Goal: Find specific page/section: Find specific page/section

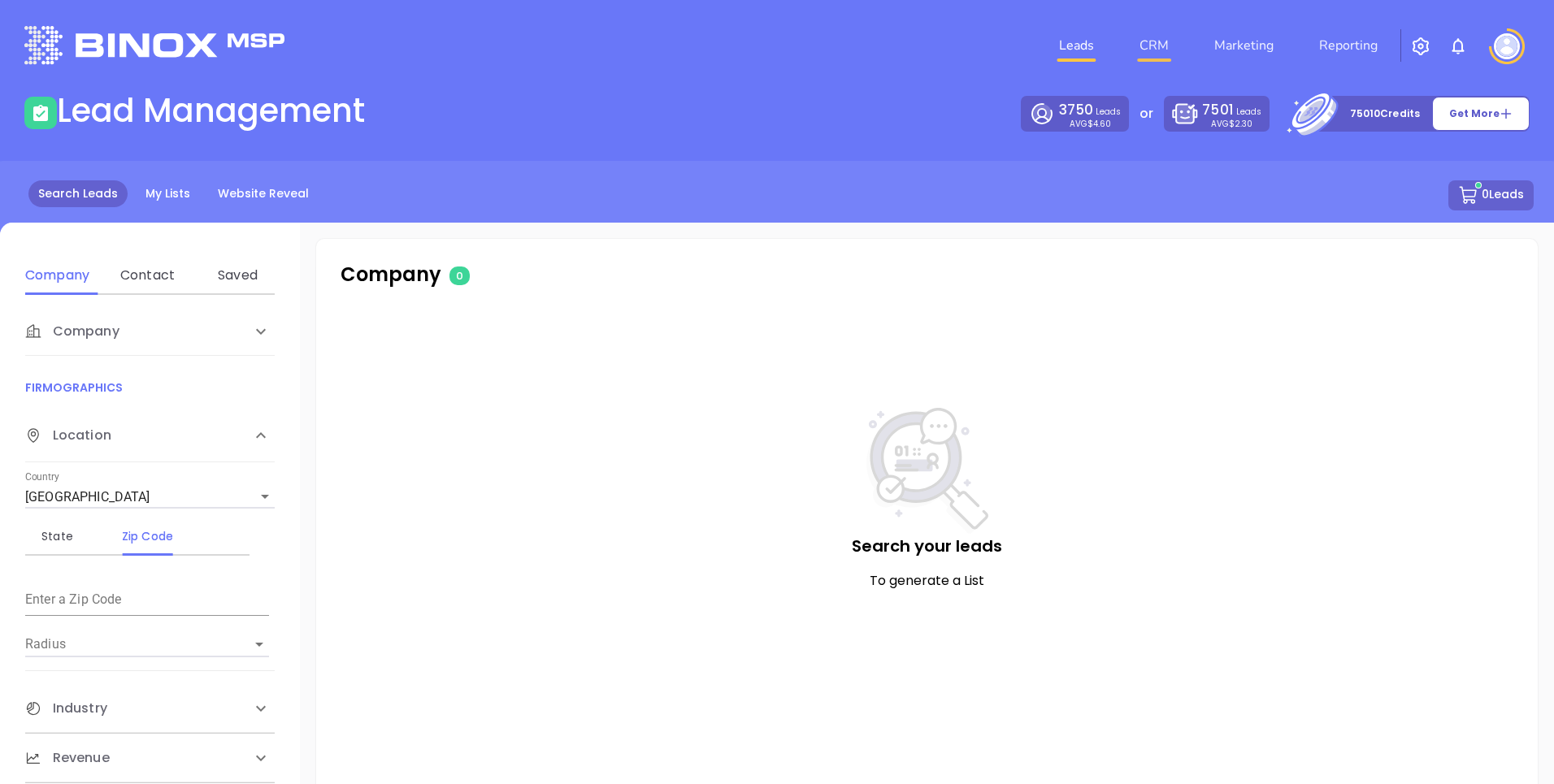
click at [1152, 40] on link "CRM" at bounding box center [1154, 46] width 42 height 32
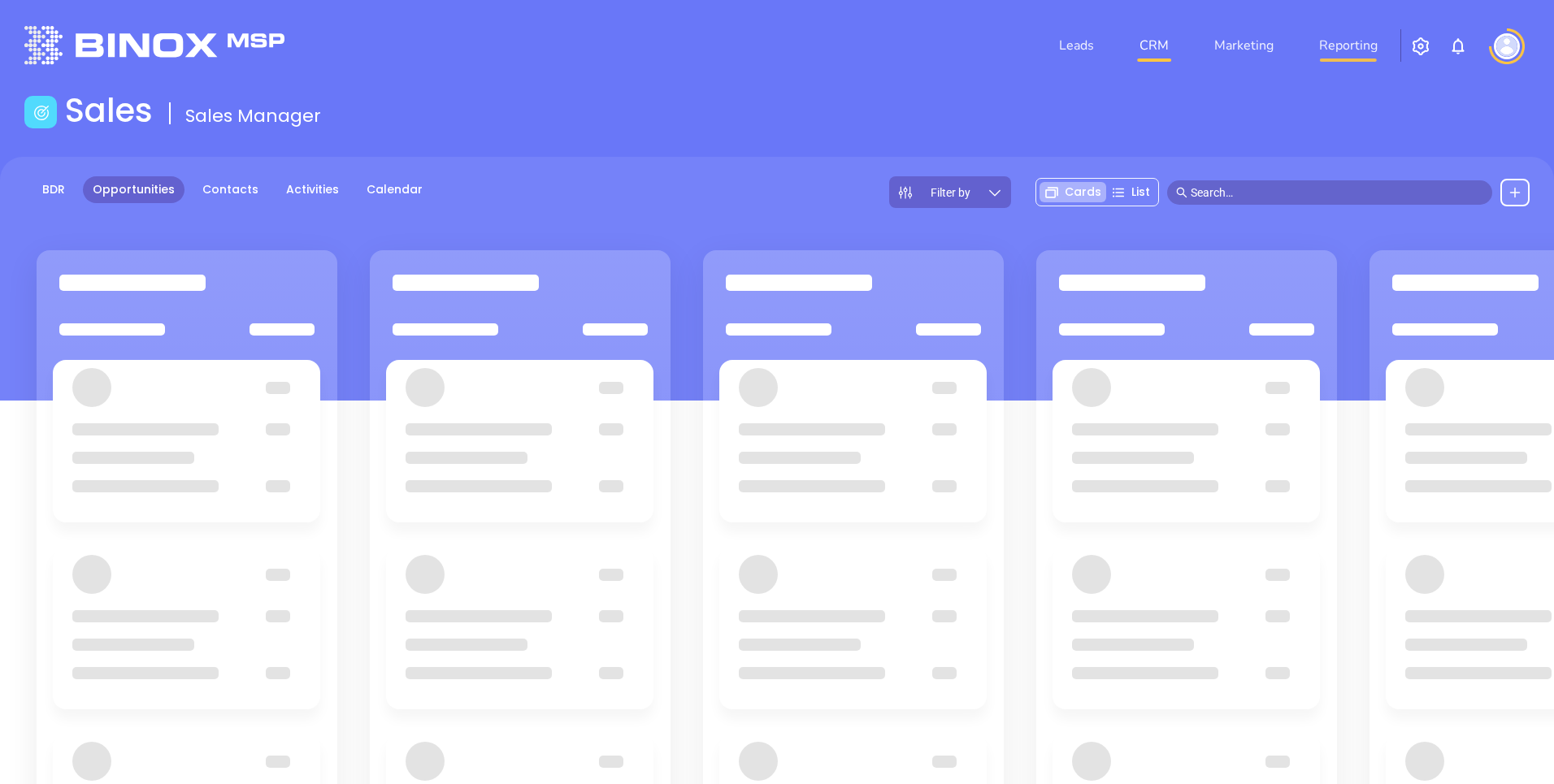
click at [1349, 40] on link "Reporting" at bounding box center [1349, 46] width 72 height 32
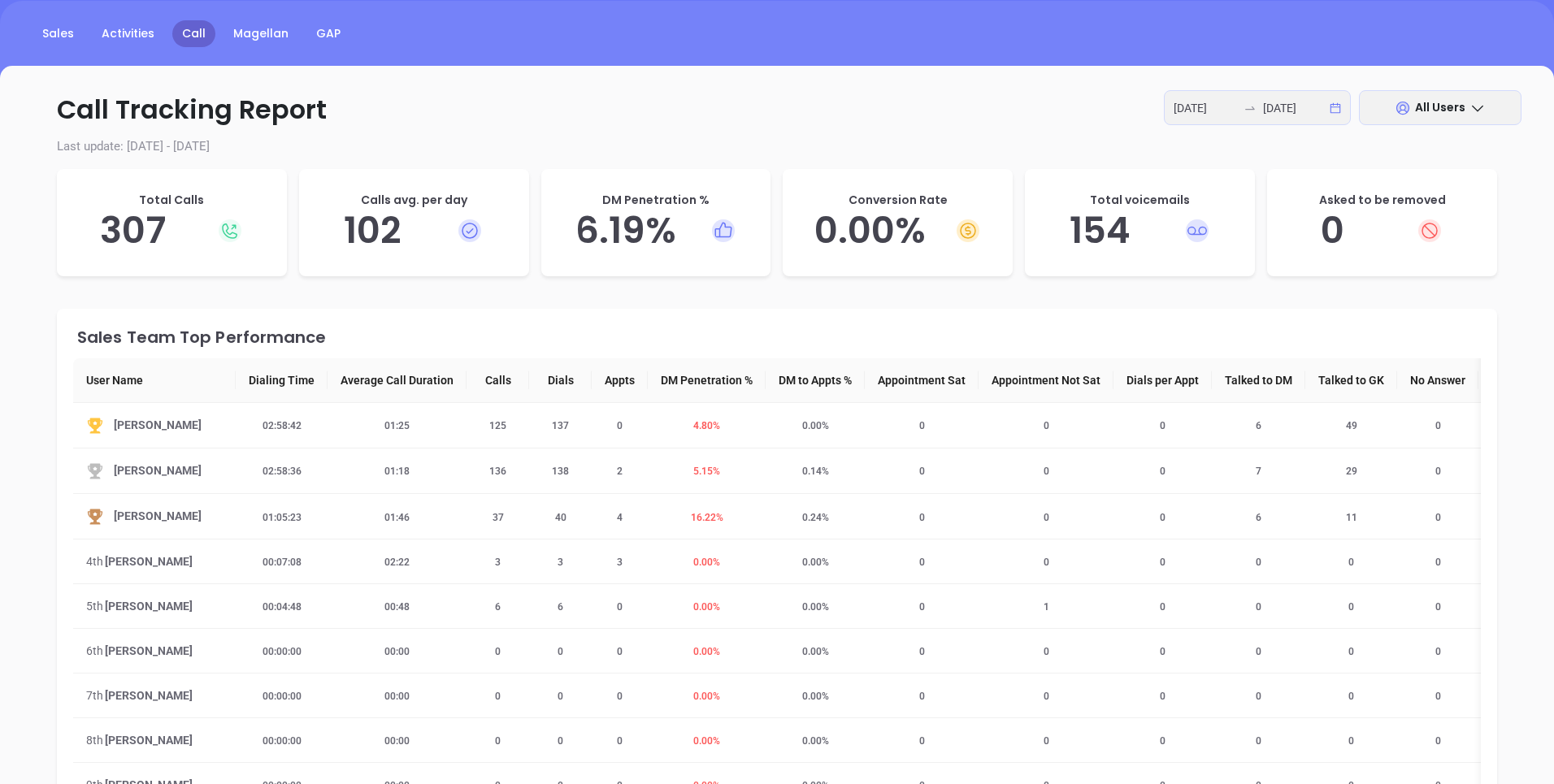
scroll to position [267, 0]
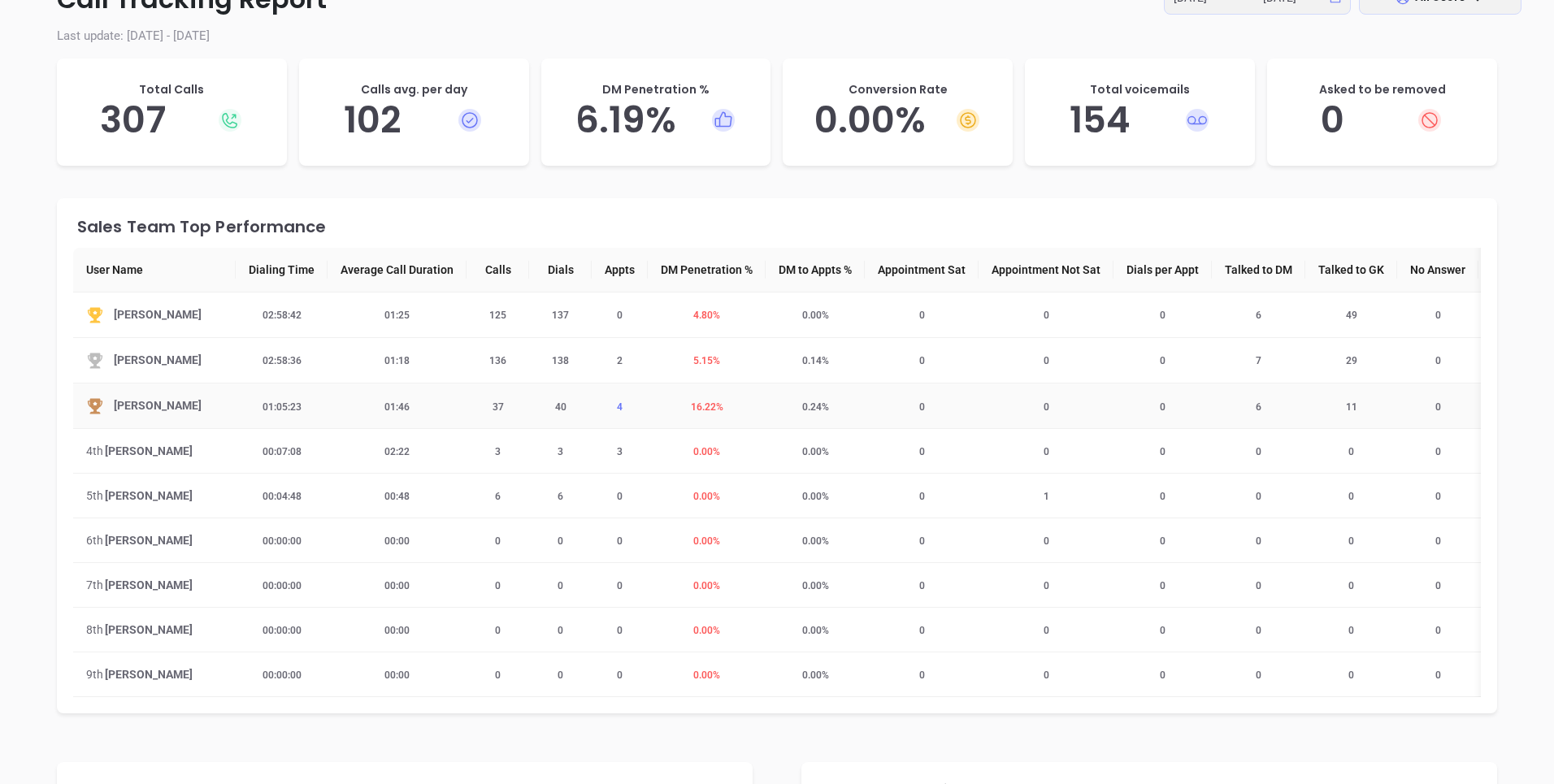
click at [632, 408] on span "4" at bounding box center [620, 407] width 25 height 12
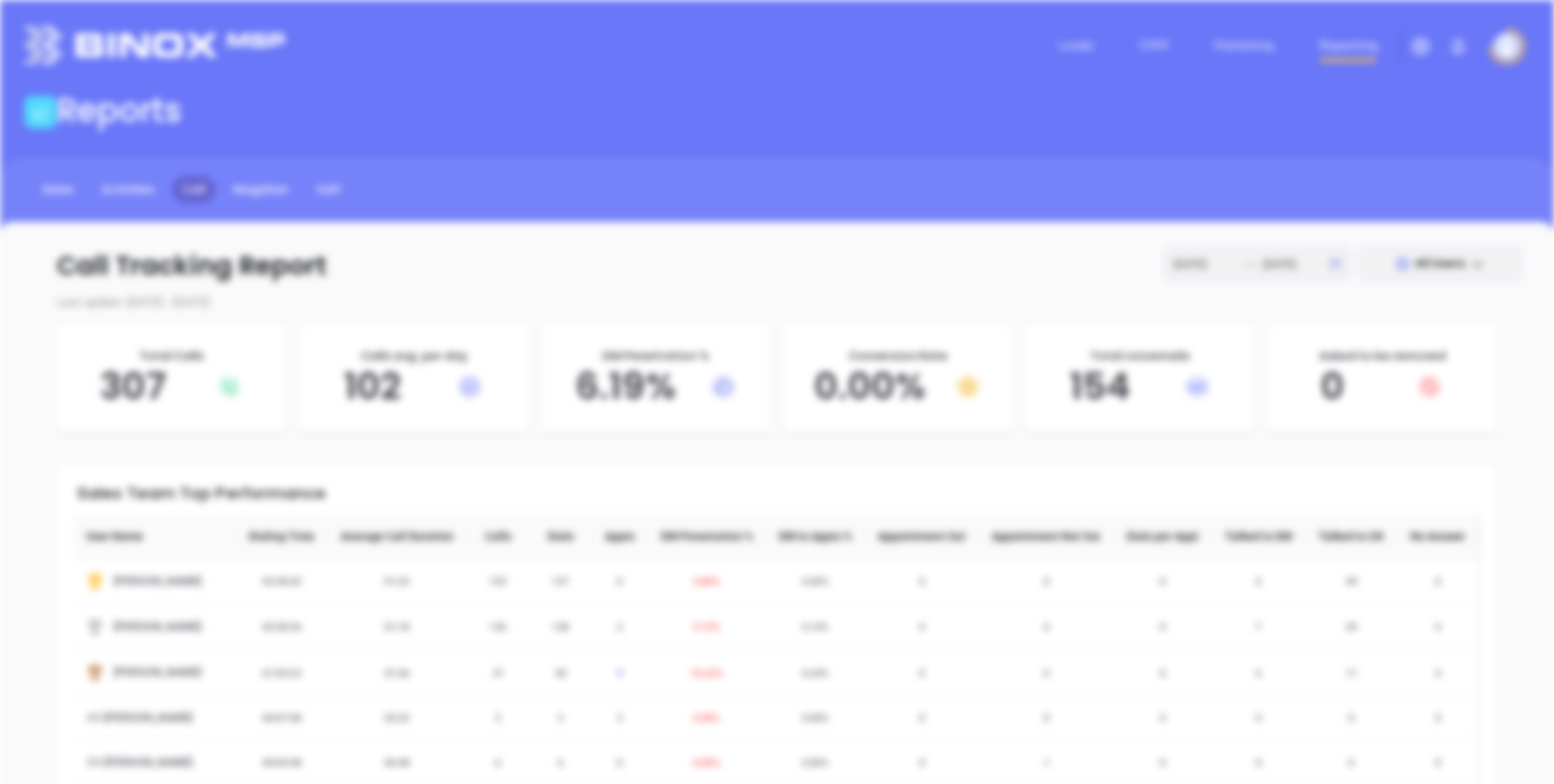
scroll to position [0, 0]
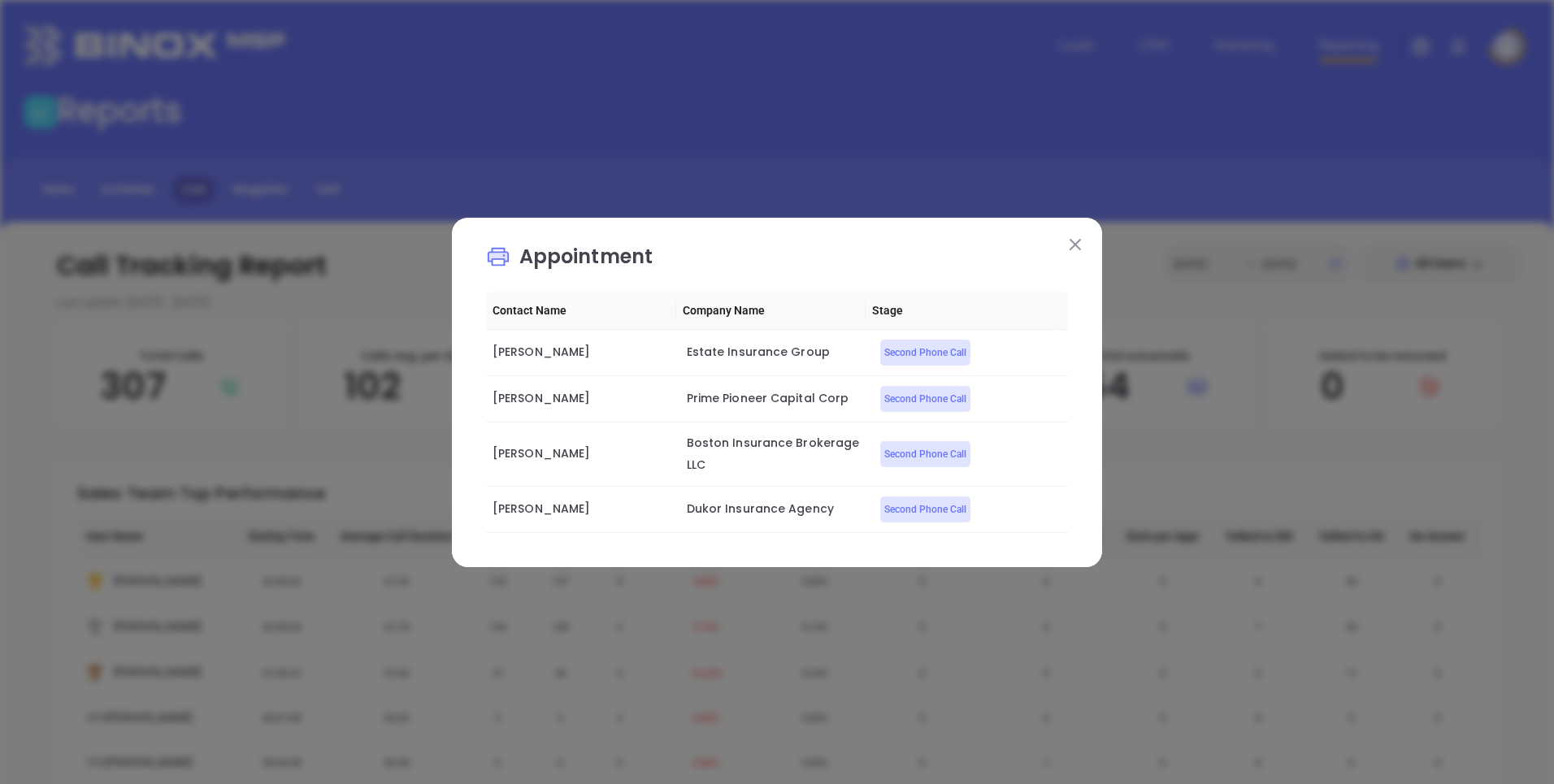
click at [1077, 241] on img at bounding box center [1076, 245] width 12 height 12
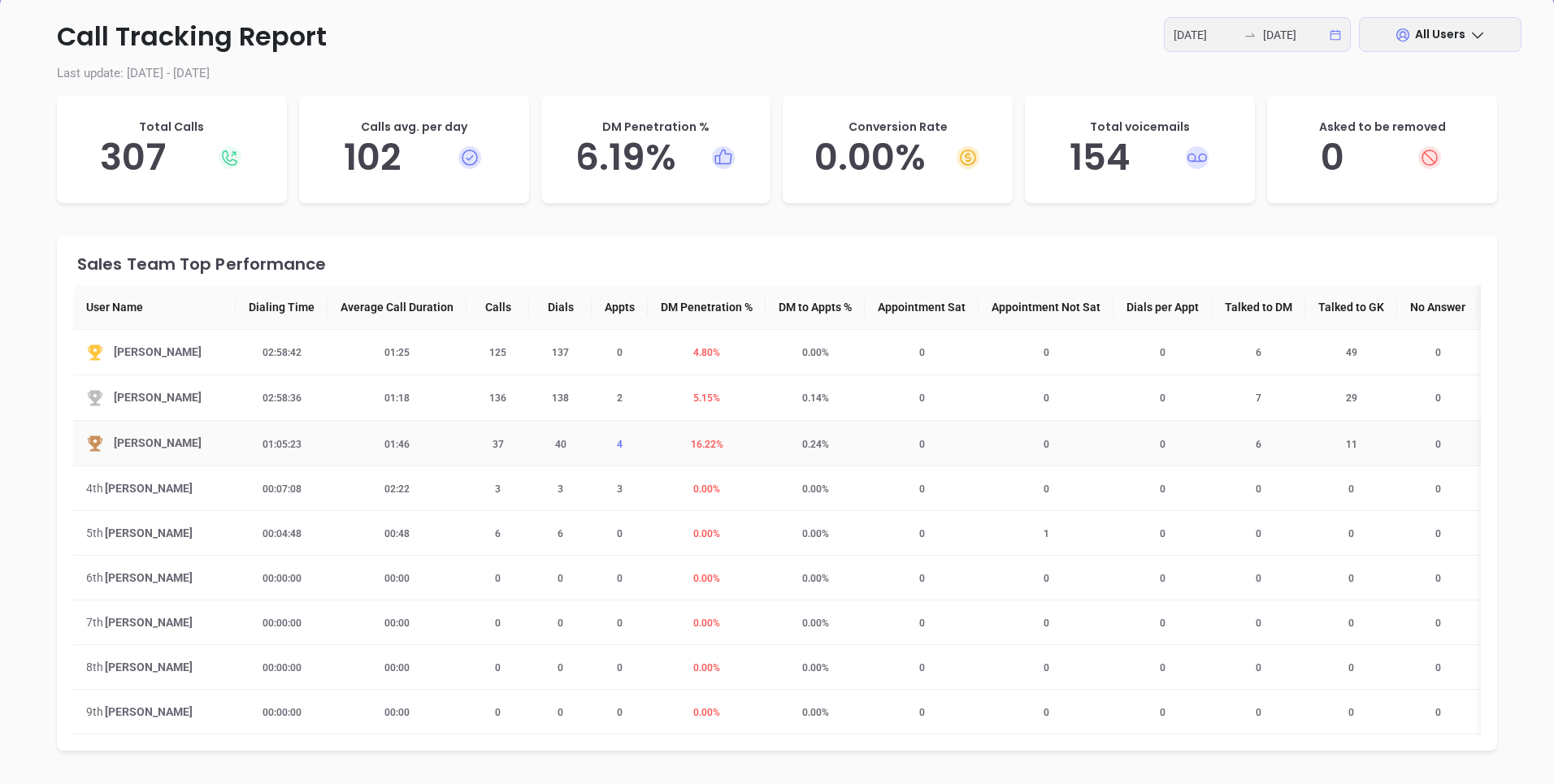
scroll to position [225, 0]
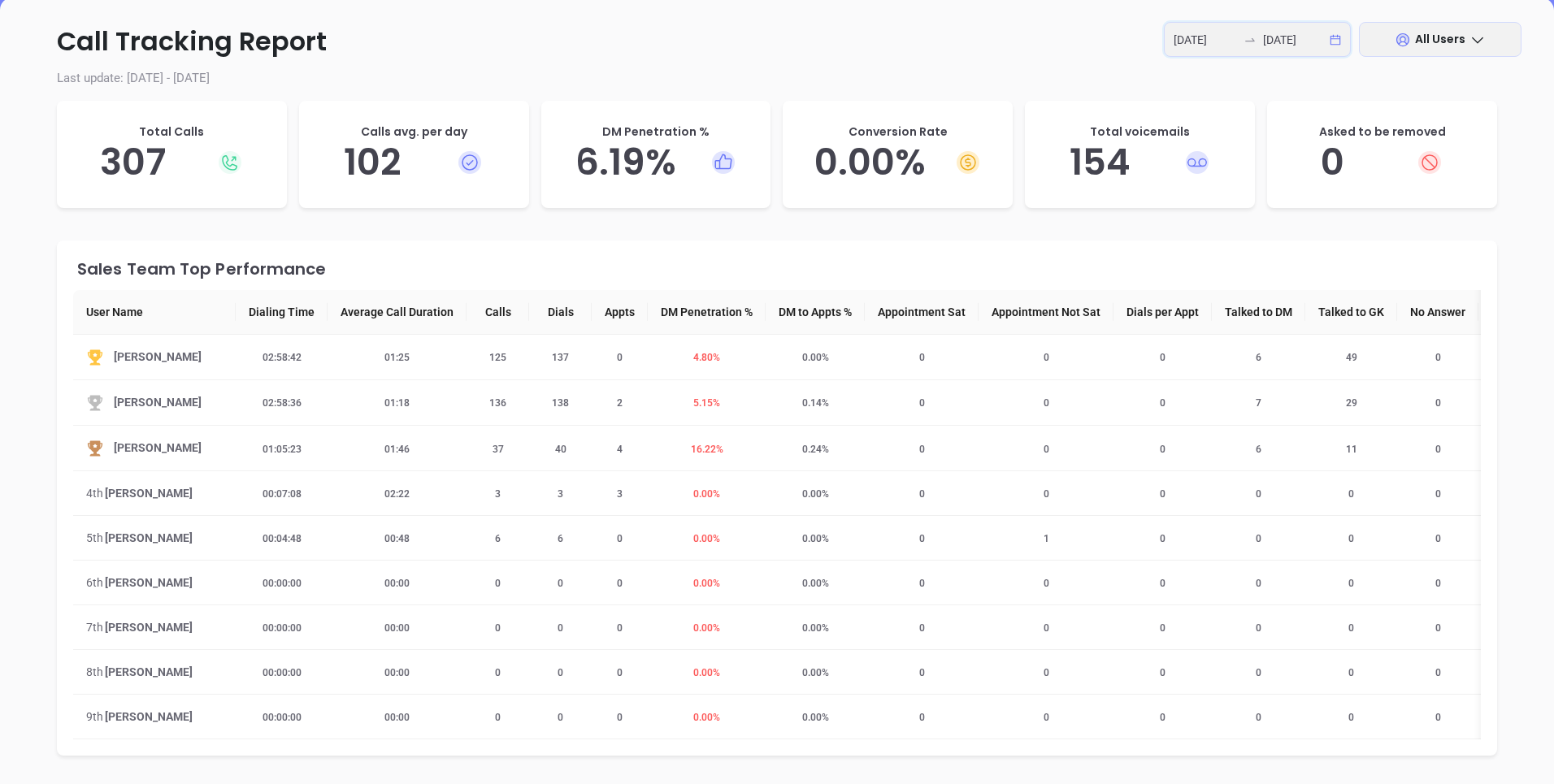
click at [1325, 39] on input "[DATE]" at bounding box center [1295, 40] width 64 height 18
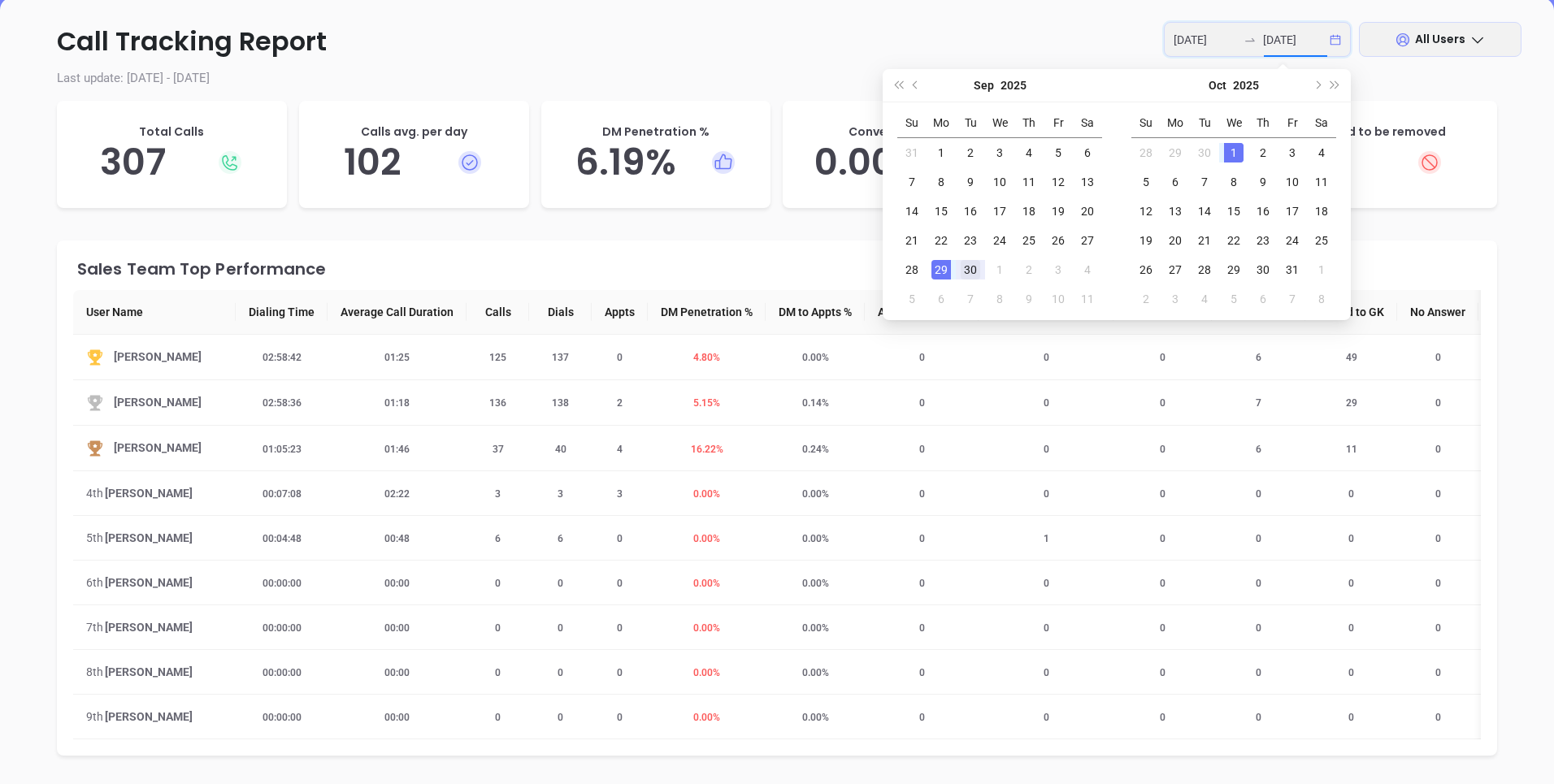
type input "[DATE]"
click at [975, 267] on div "30" at bounding box center [971, 270] width 20 height 20
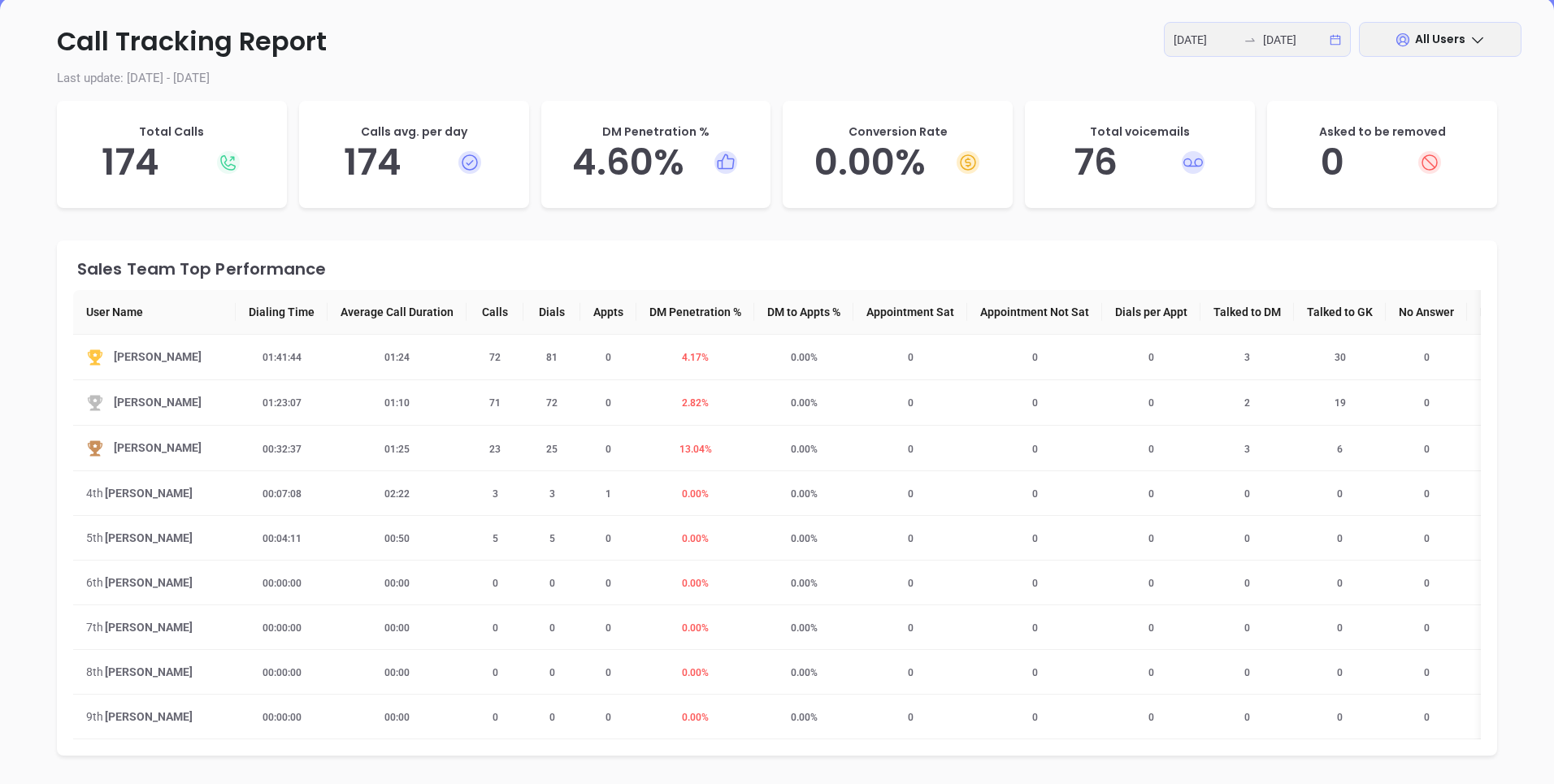
click at [1332, 40] on div "[DATE] [DATE]" at bounding box center [1258, 39] width 187 height 35
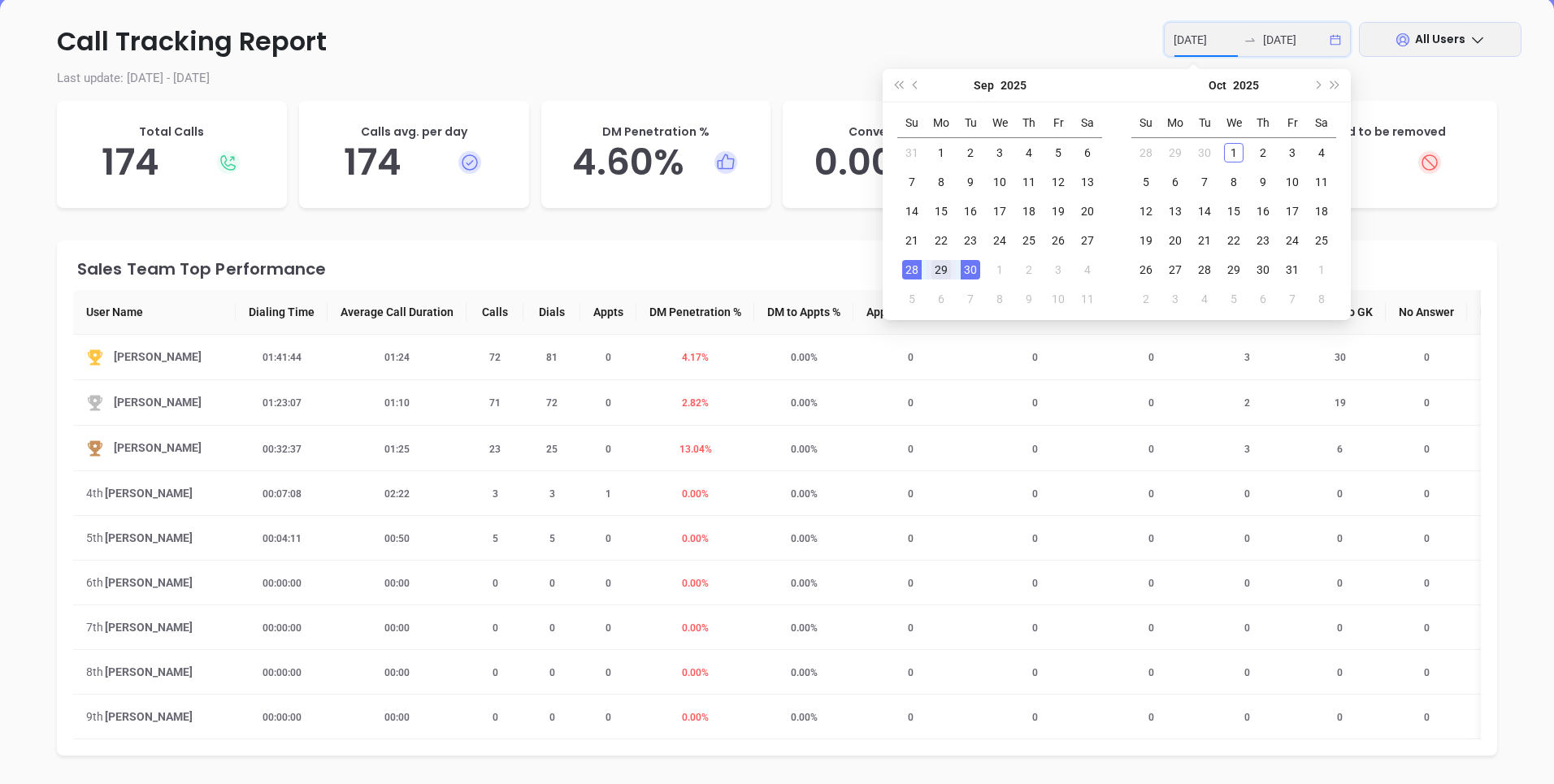
type input "[DATE]"
click at [942, 266] on div "29" at bounding box center [942, 270] width 20 height 20
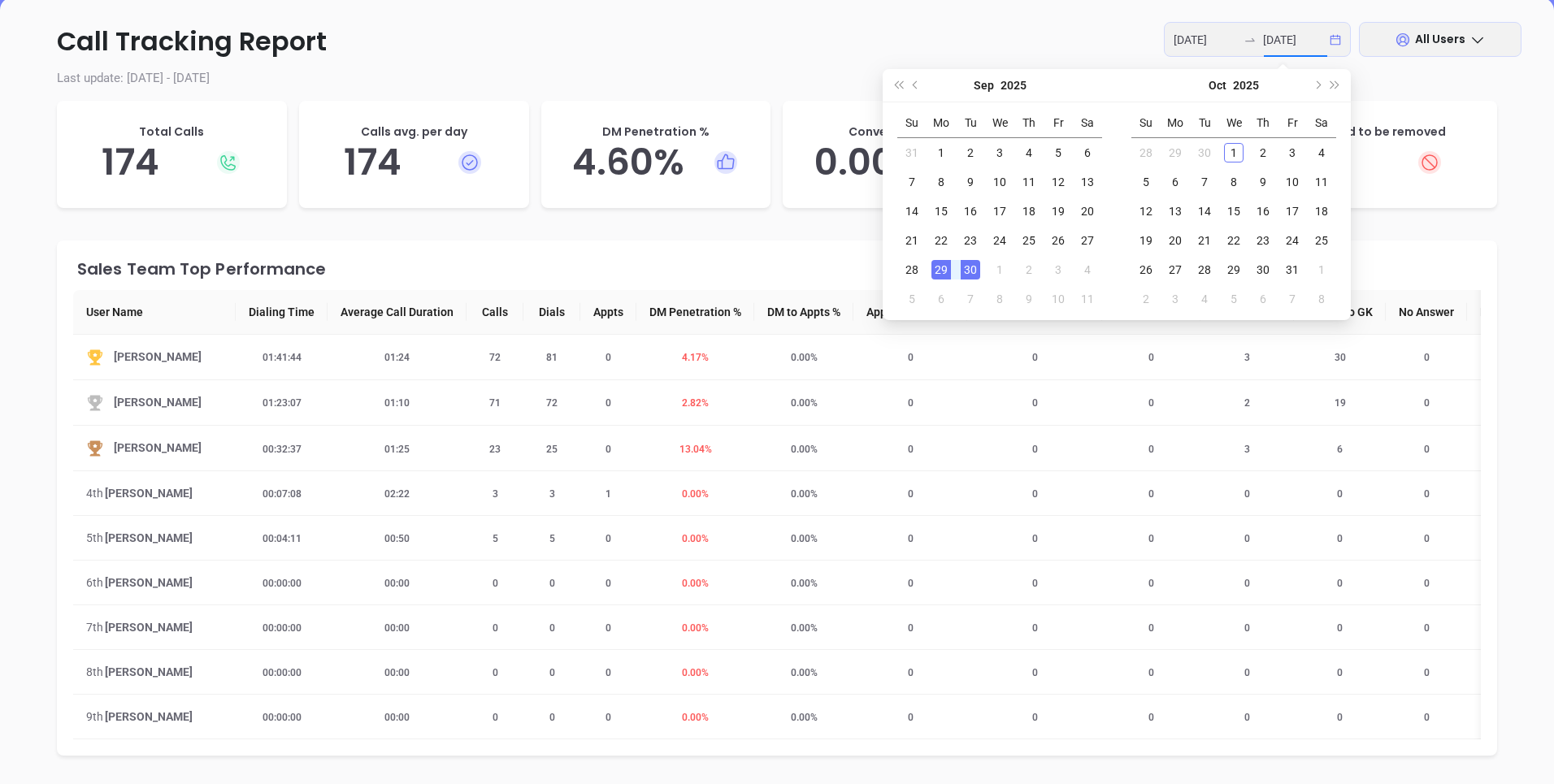
type input "[DATE]"
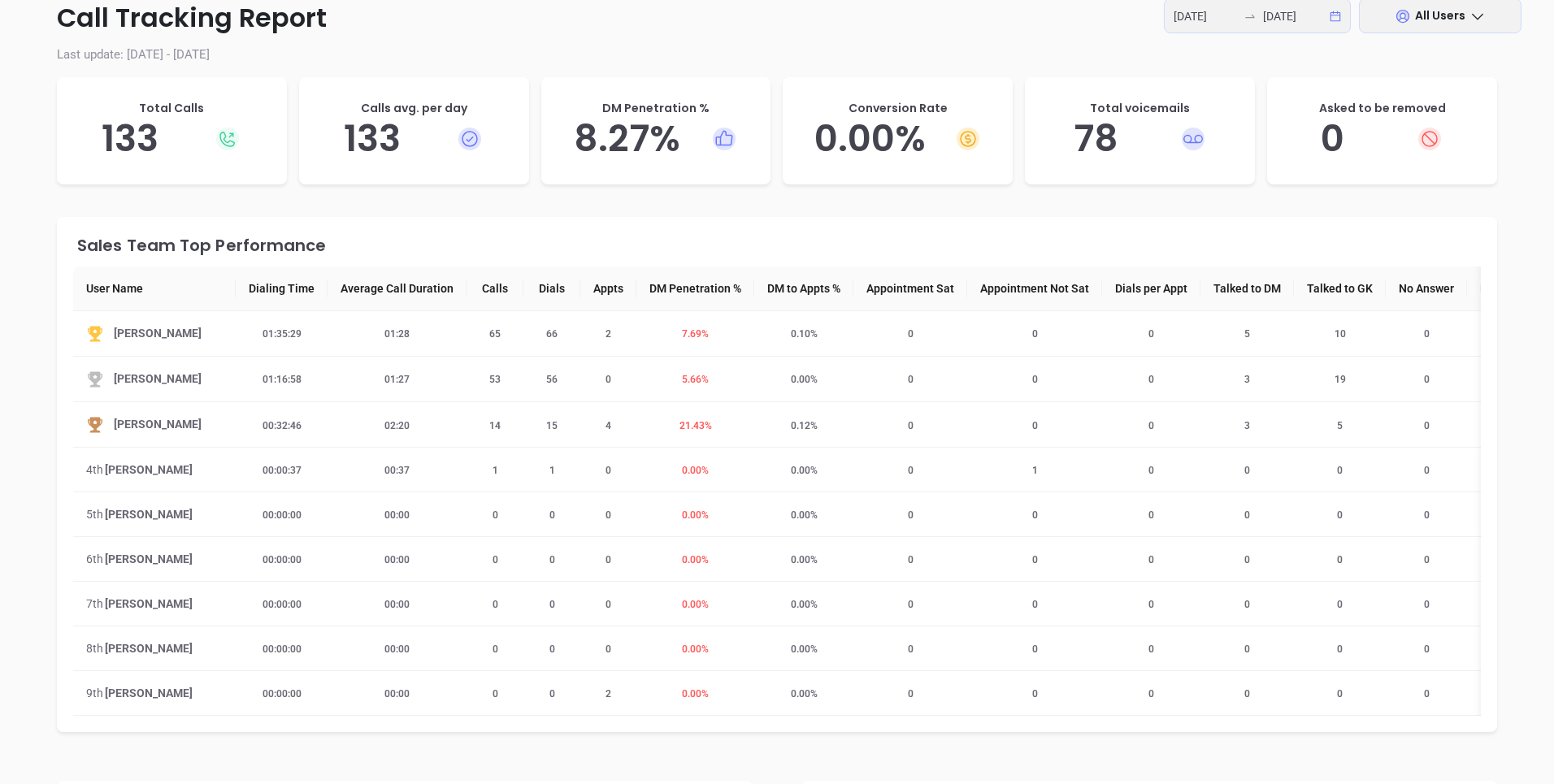
scroll to position [250, 0]
click at [618, 332] on span "2" at bounding box center [609, 332] width 25 height 12
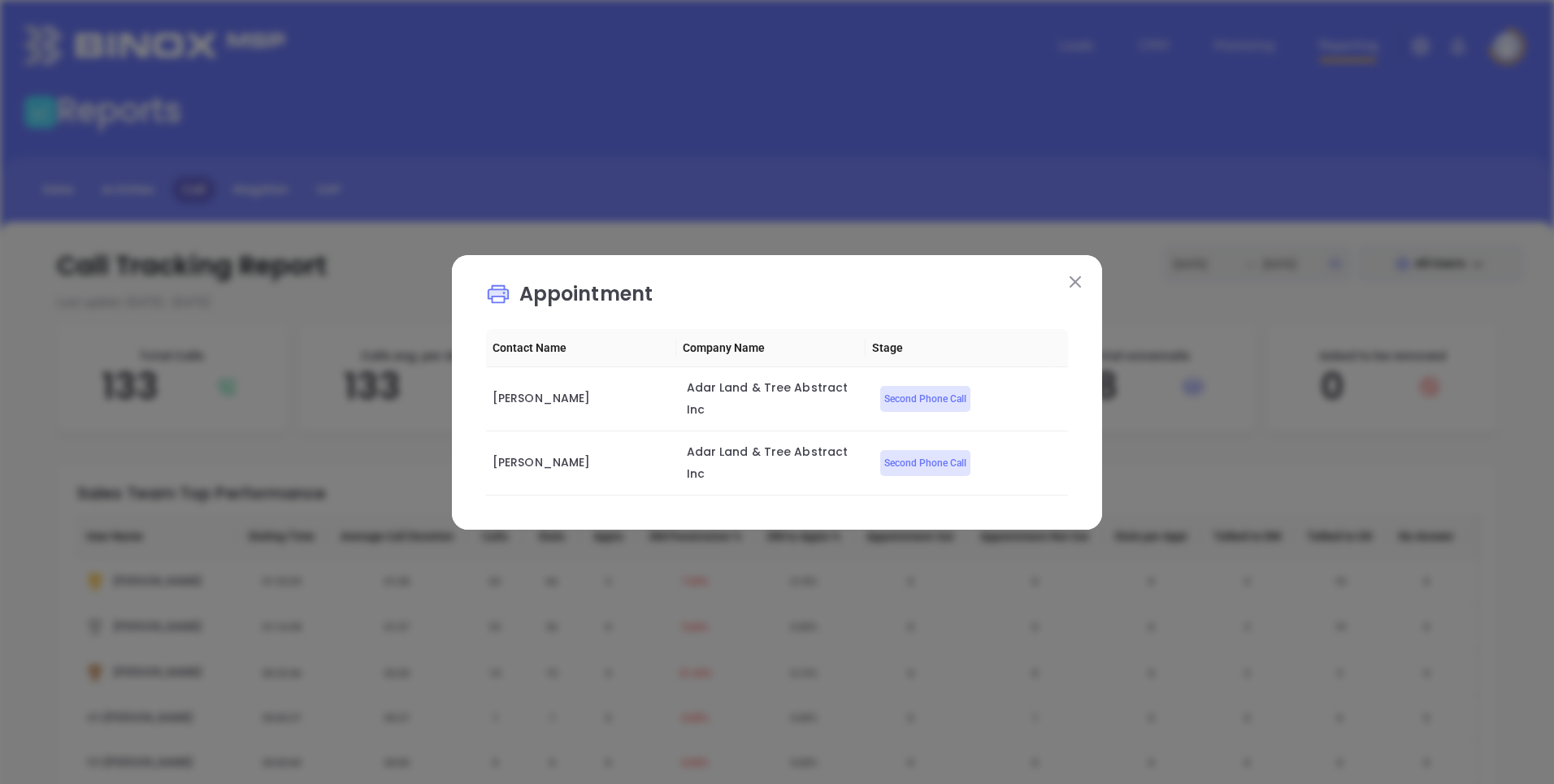
click at [1076, 288] on img at bounding box center [1076, 281] width 12 height 12
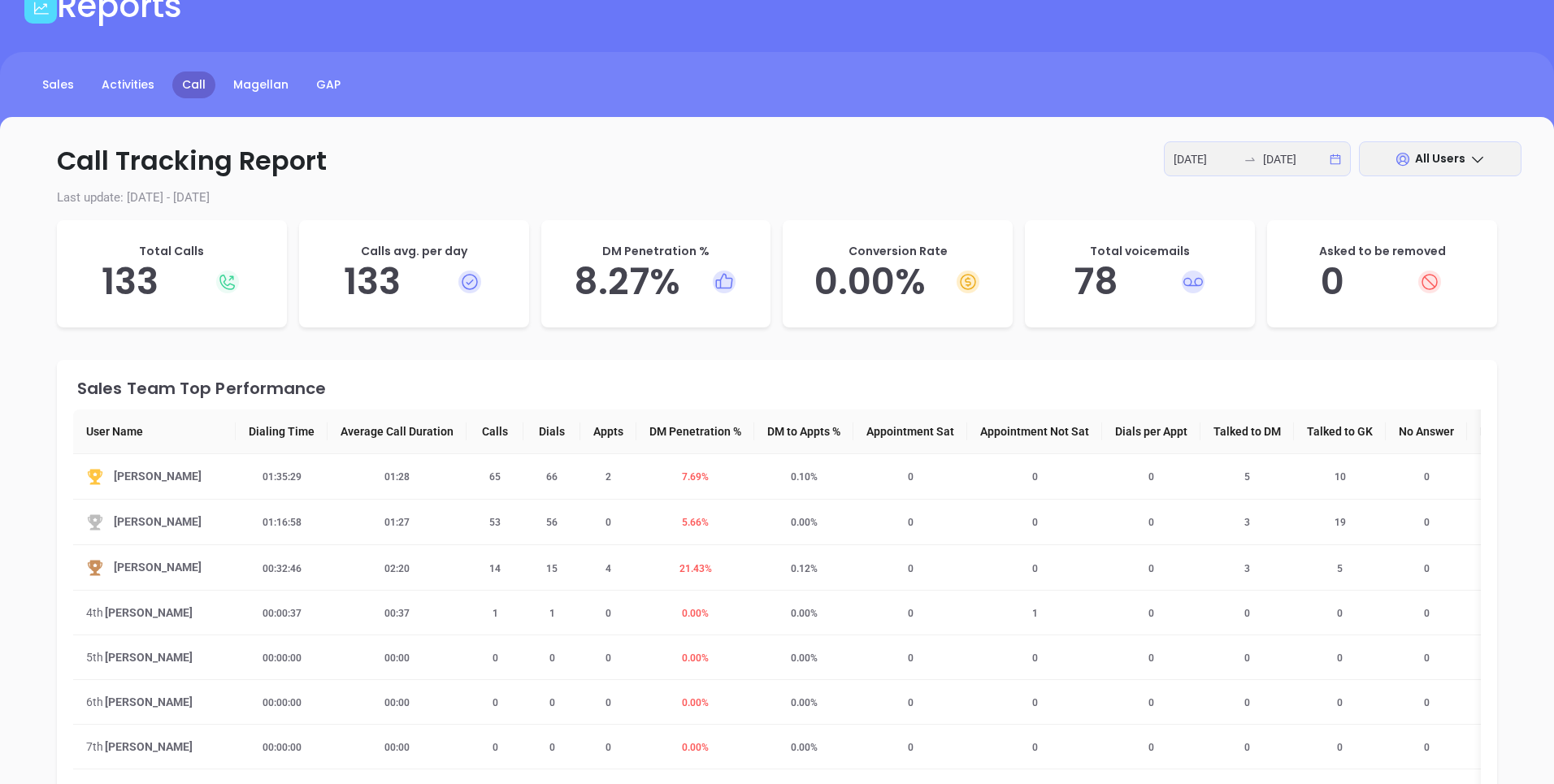
scroll to position [112, 0]
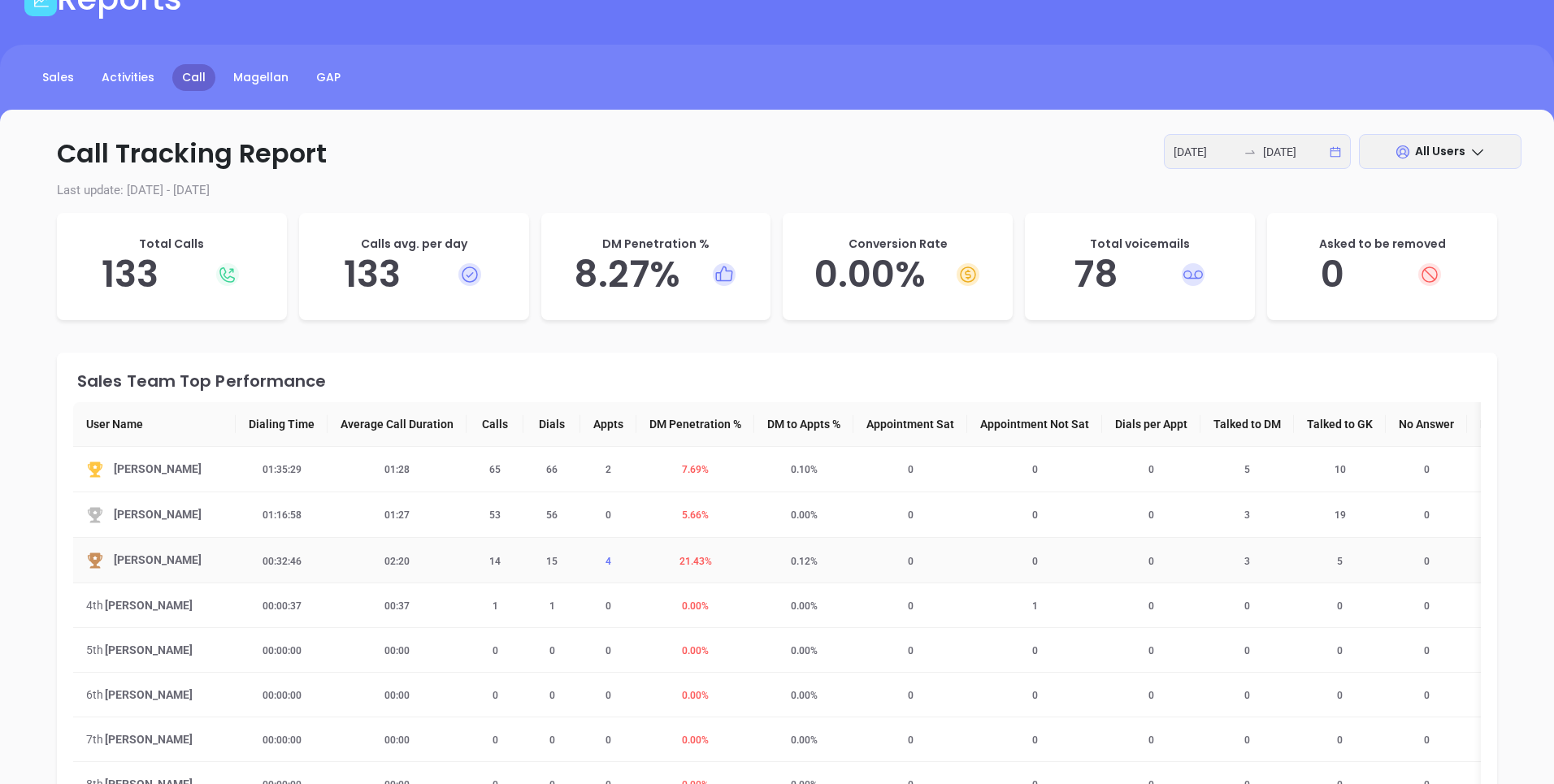
click at [619, 562] on span "4" at bounding box center [609, 561] width 25 height 12
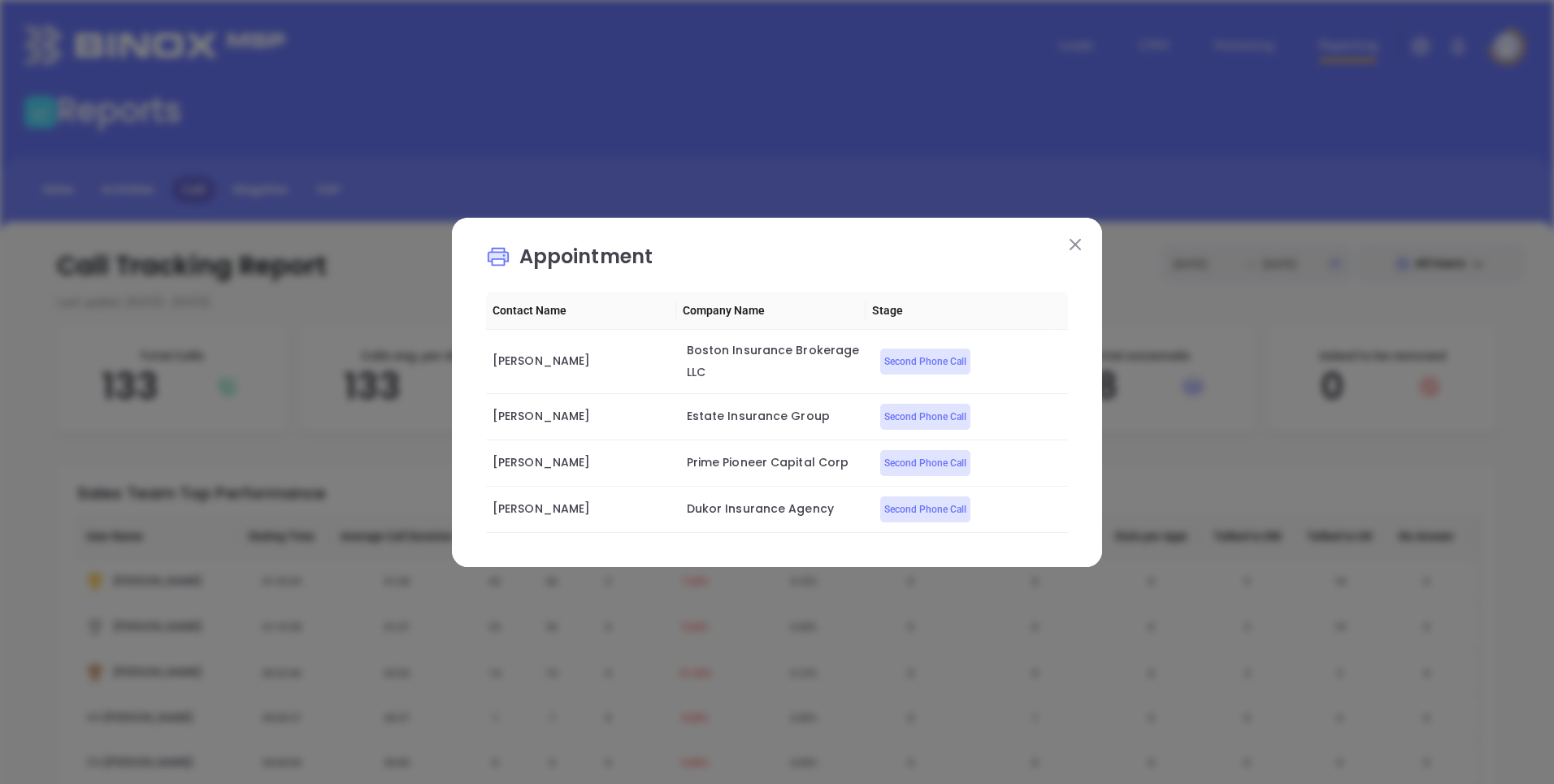
click at [1070, 242] on img at bounding box center [1076, 245] width 12 height 12
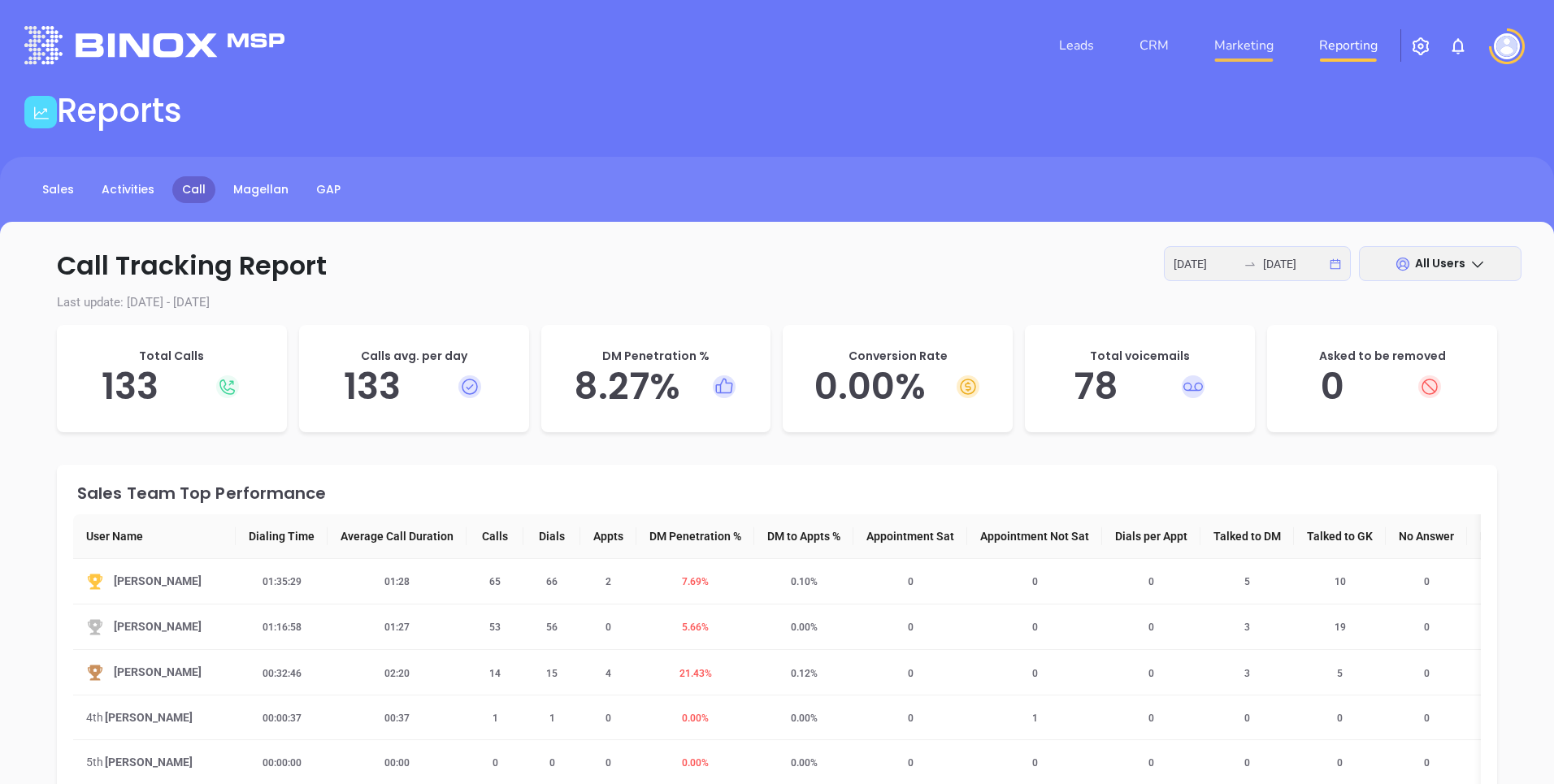
click at [1243, 49] on link "Marketing" at bounding box center [1244, 46] width 72 height 32
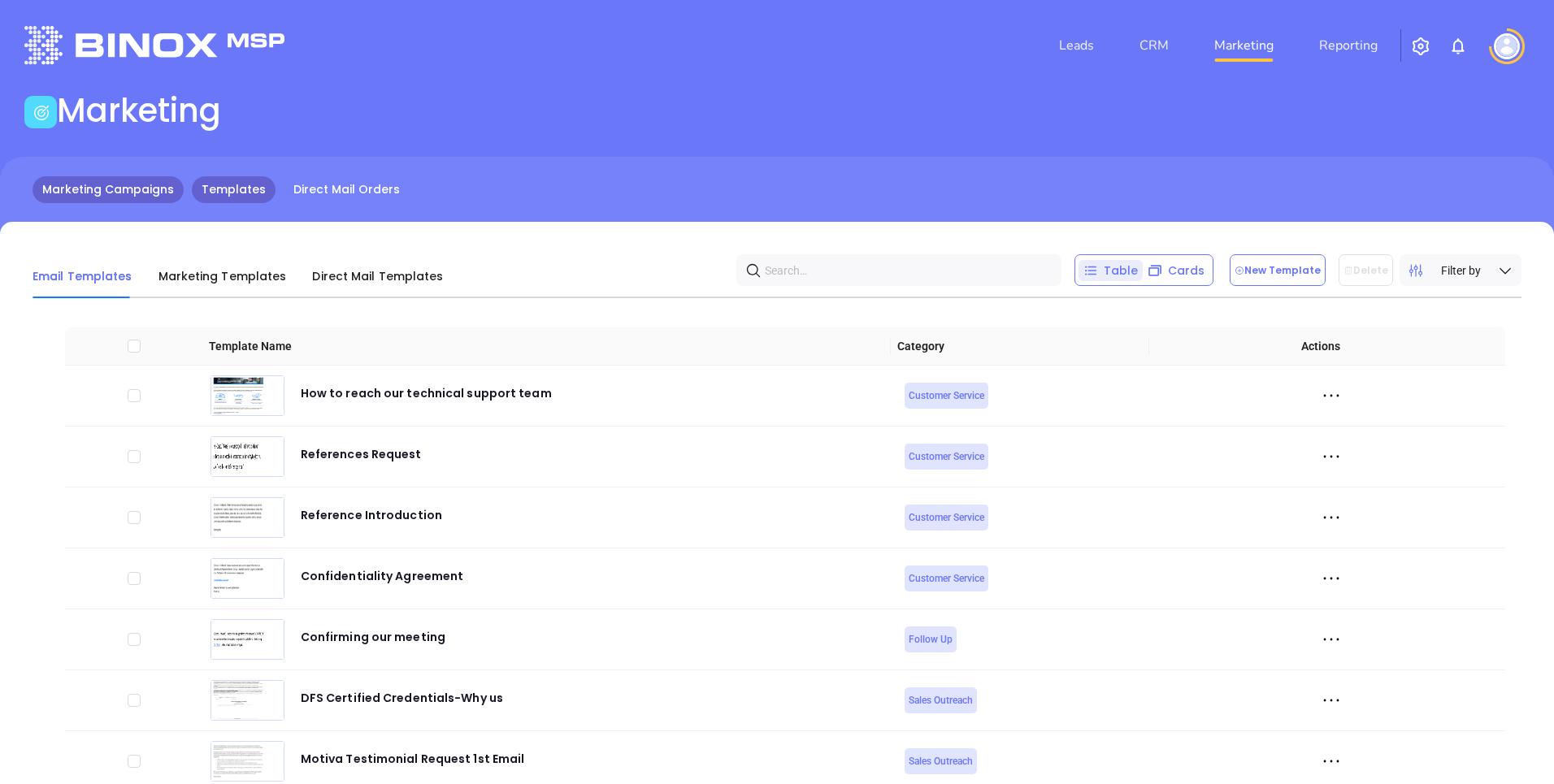
click at [147, 189] on link "Marketing Campaigns" at bounding box center [108, 190] width 151 height 27
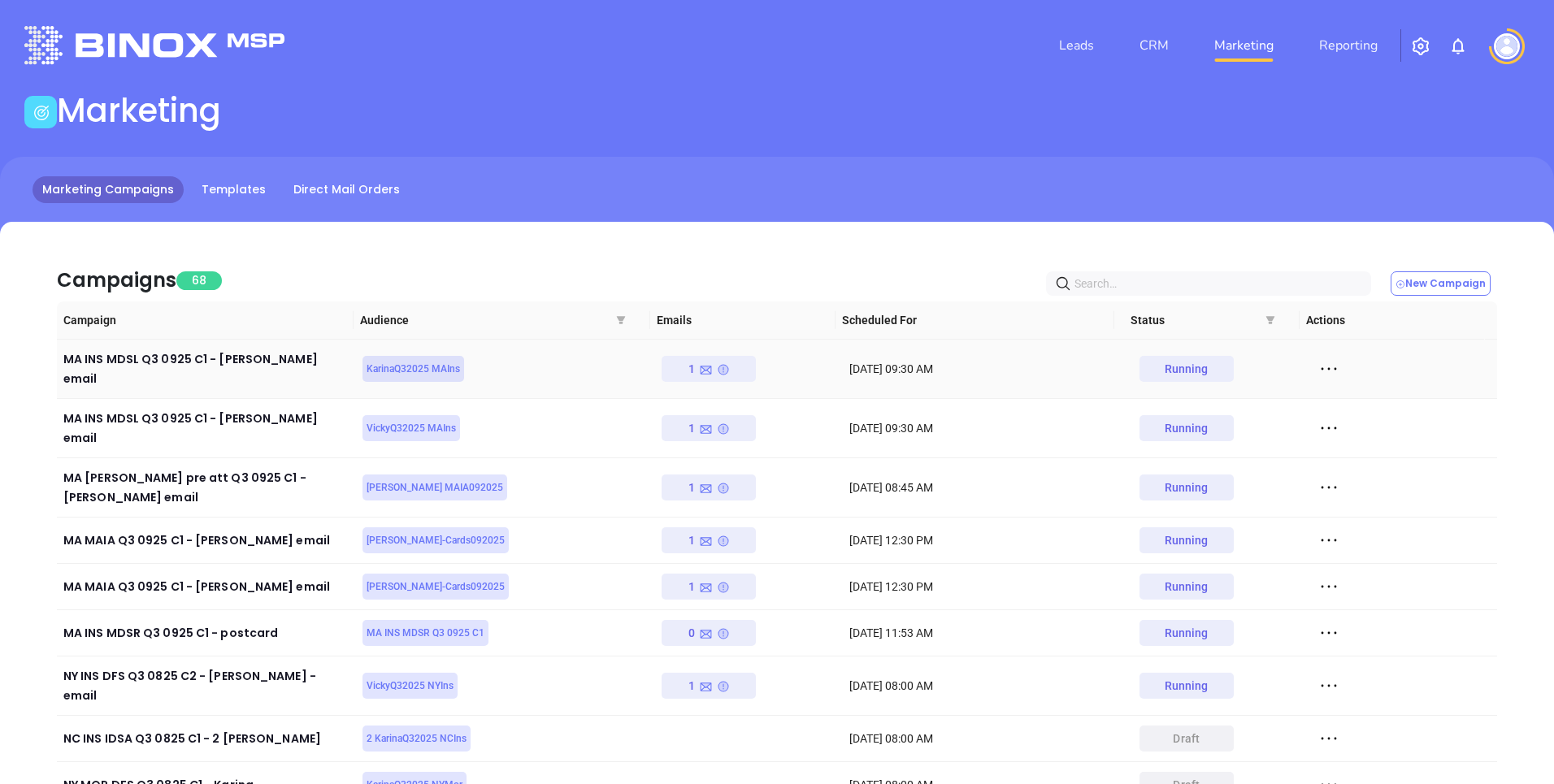
click at [728, 362] on div "1" at bounding box center [709, 369] width 94 height 26
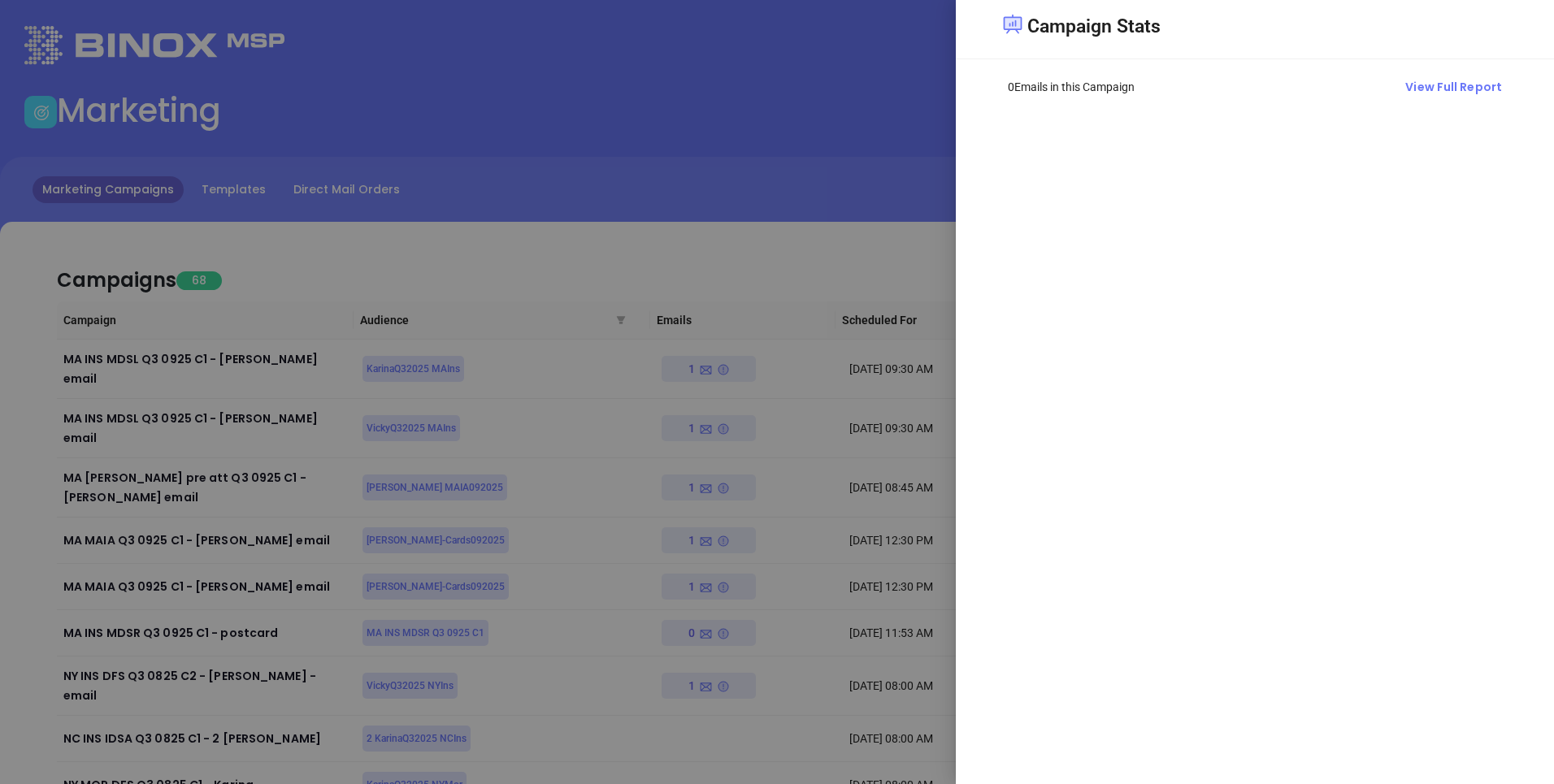
click at [843, 154] on div at bounding box center [777, 392] width 1554 height 784
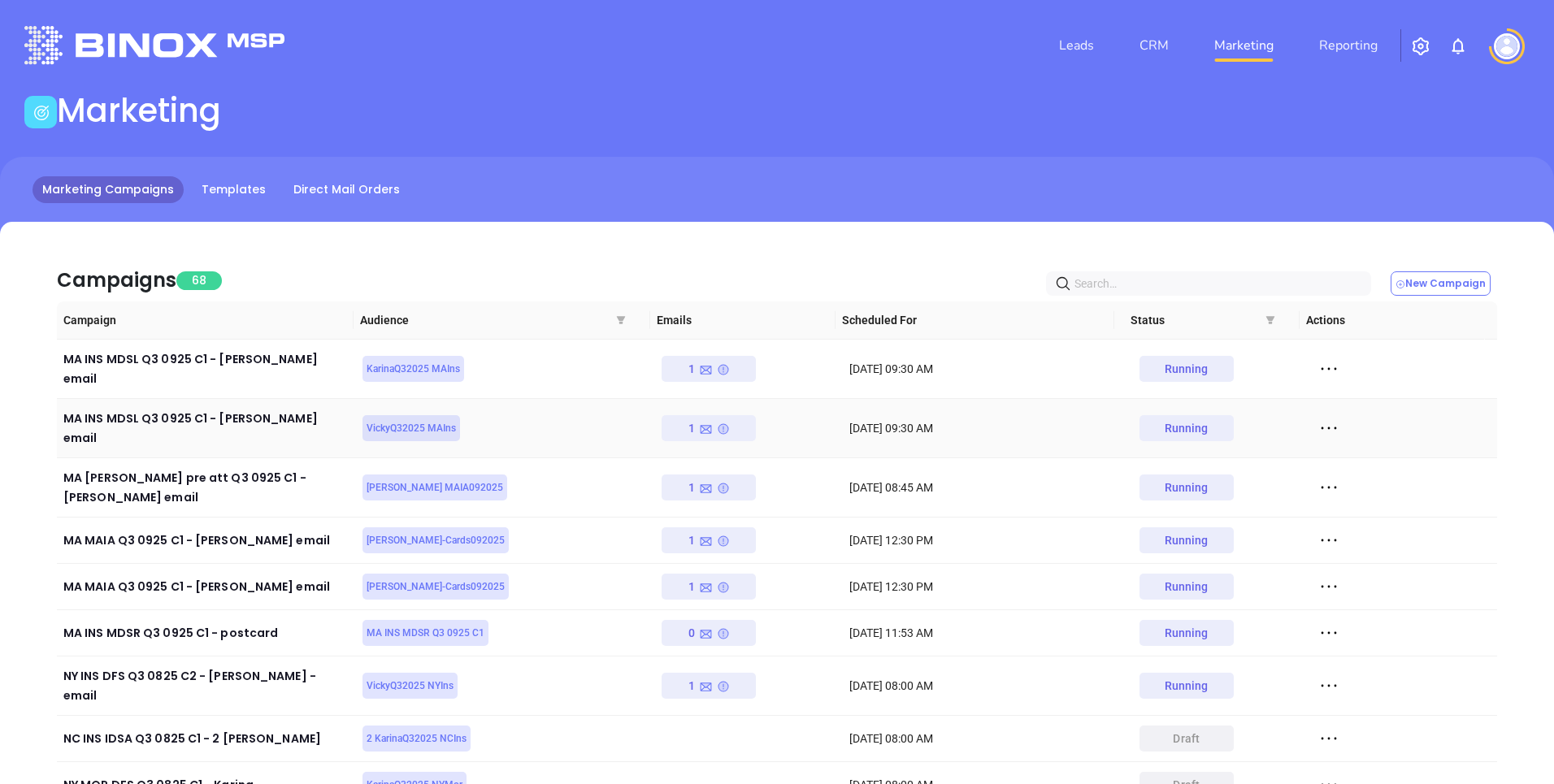
click at [707, 423] on icon at bounding box center [705, 429] width 13 height 13
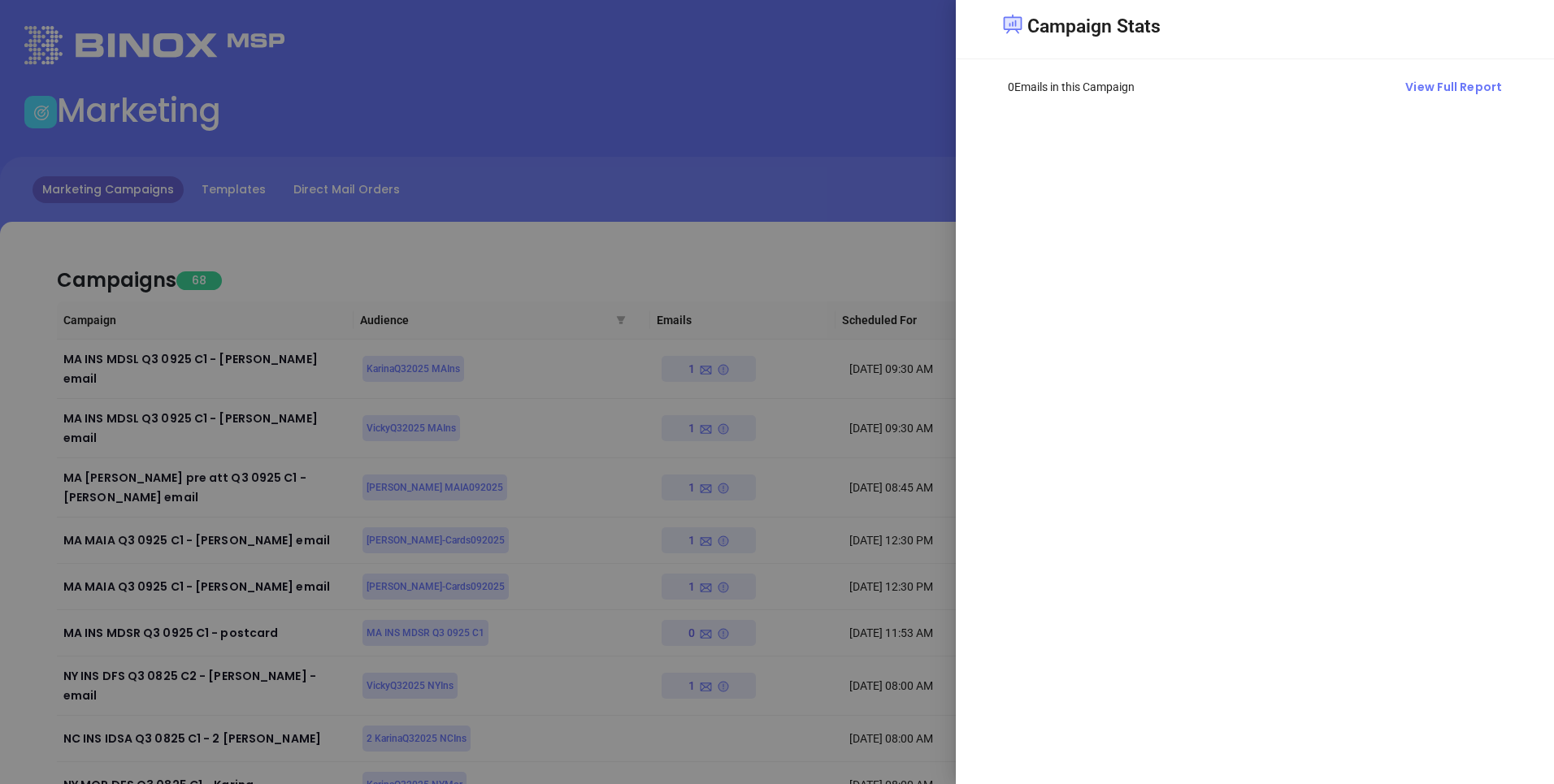
click at [853, 122] on div at bounding box center [777, 392] width 1554 height 784
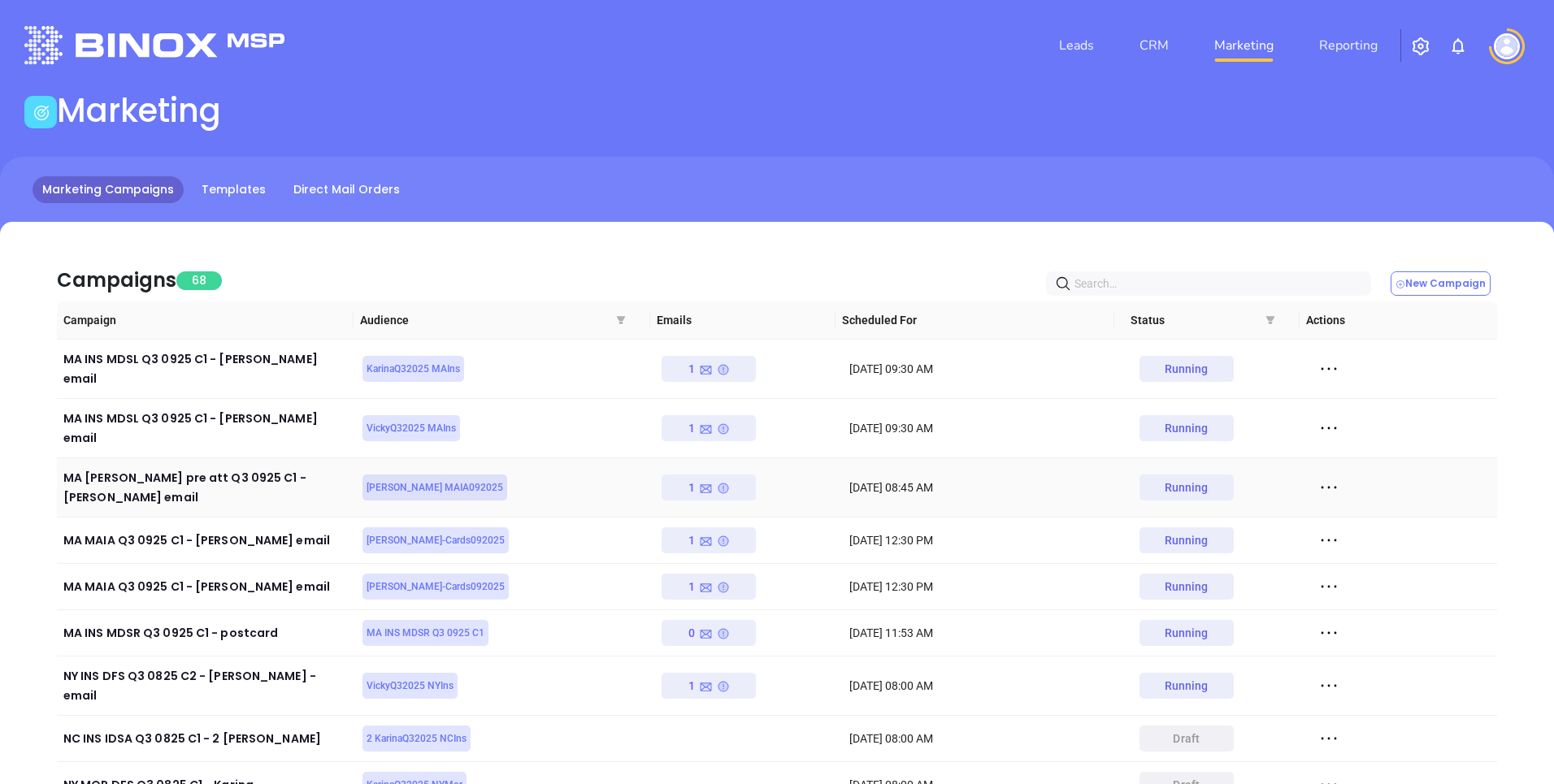
click at [724, 482] on icon at bounding box center [723, 488] width 13 height 13
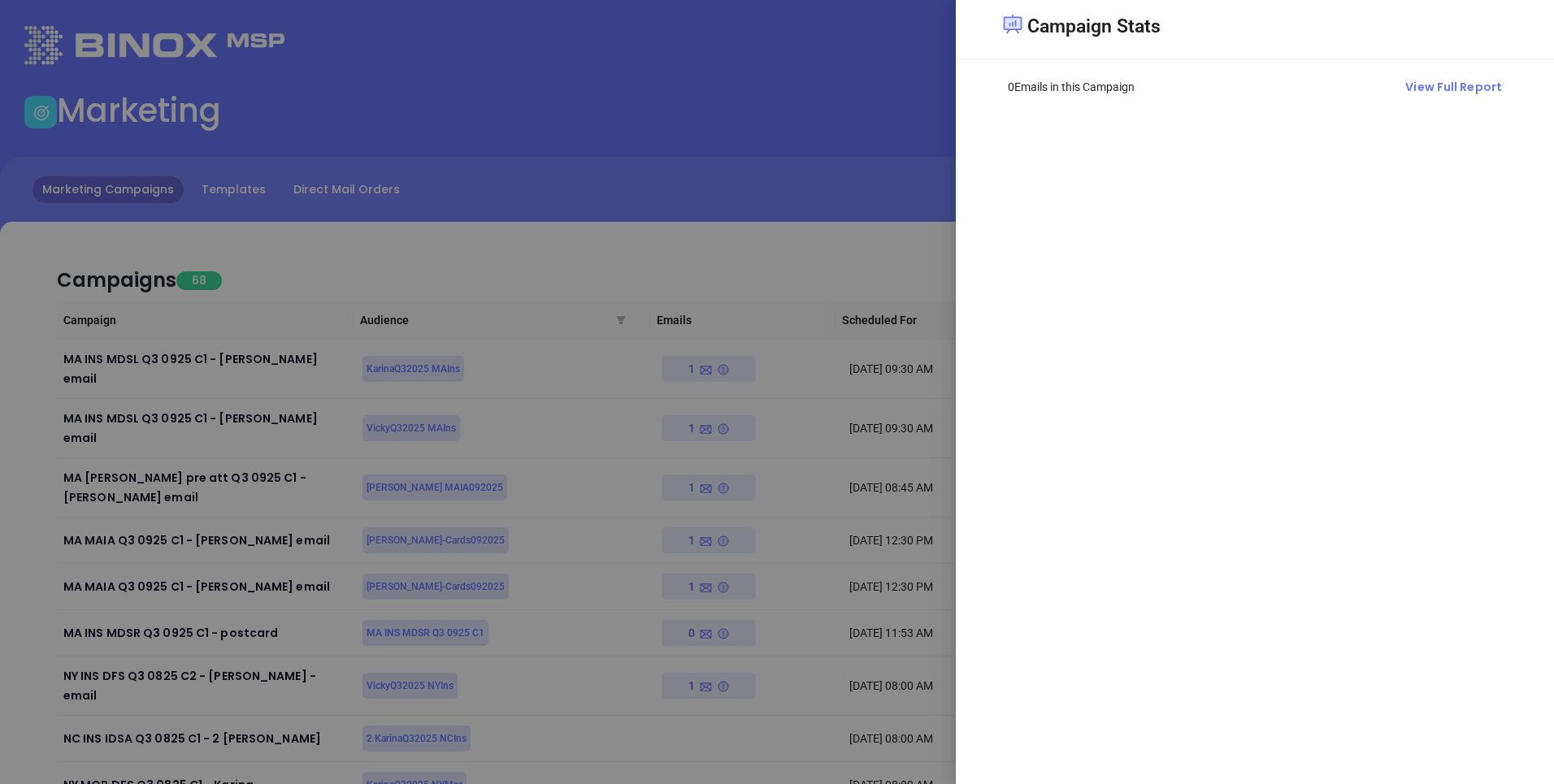
click at [835, 156] on div at bounding box center [777, 392] width 1554 height 784
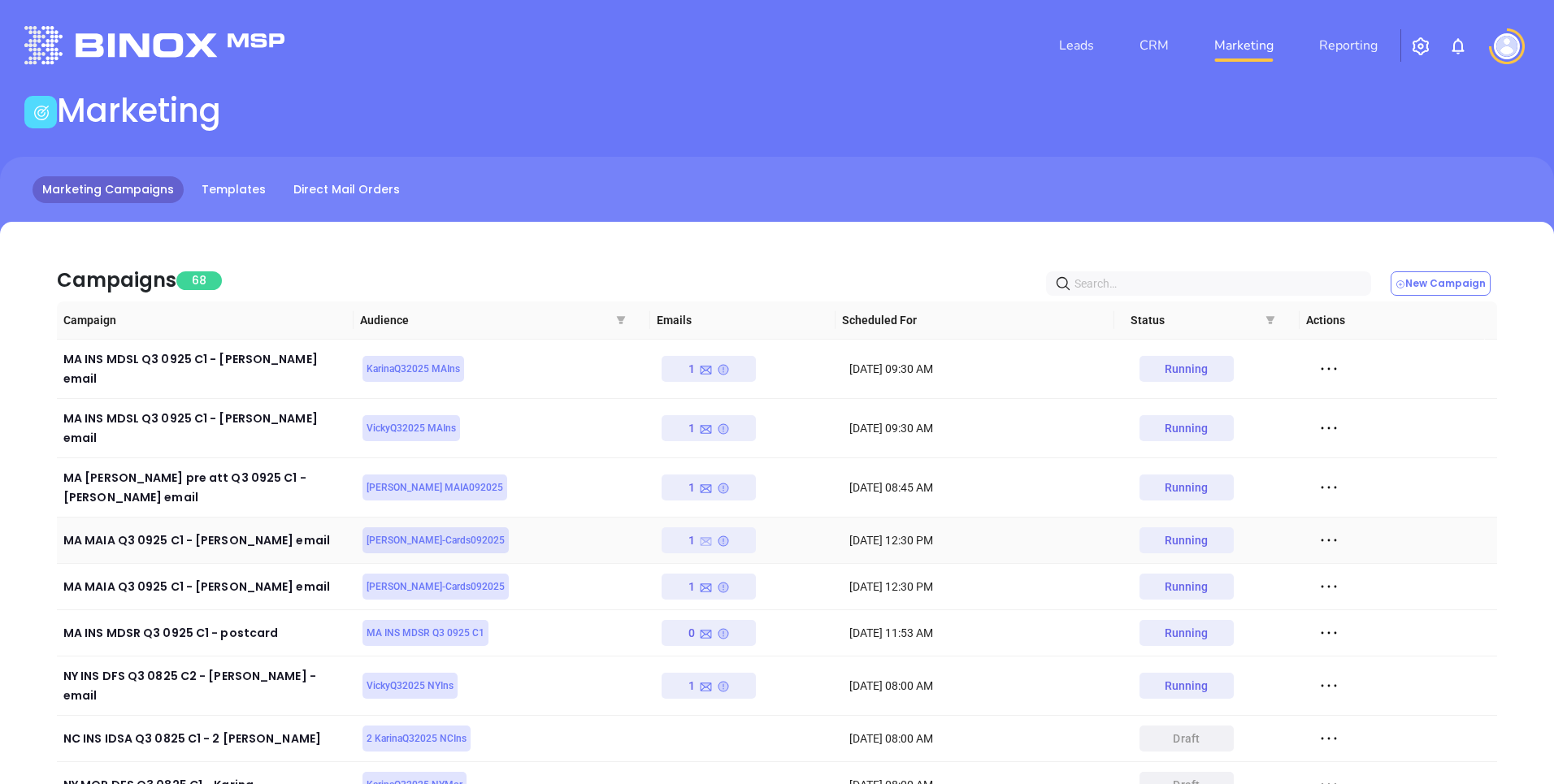
click at [701, 538] on icon at bounding box center [706, 542] width 12 height 9
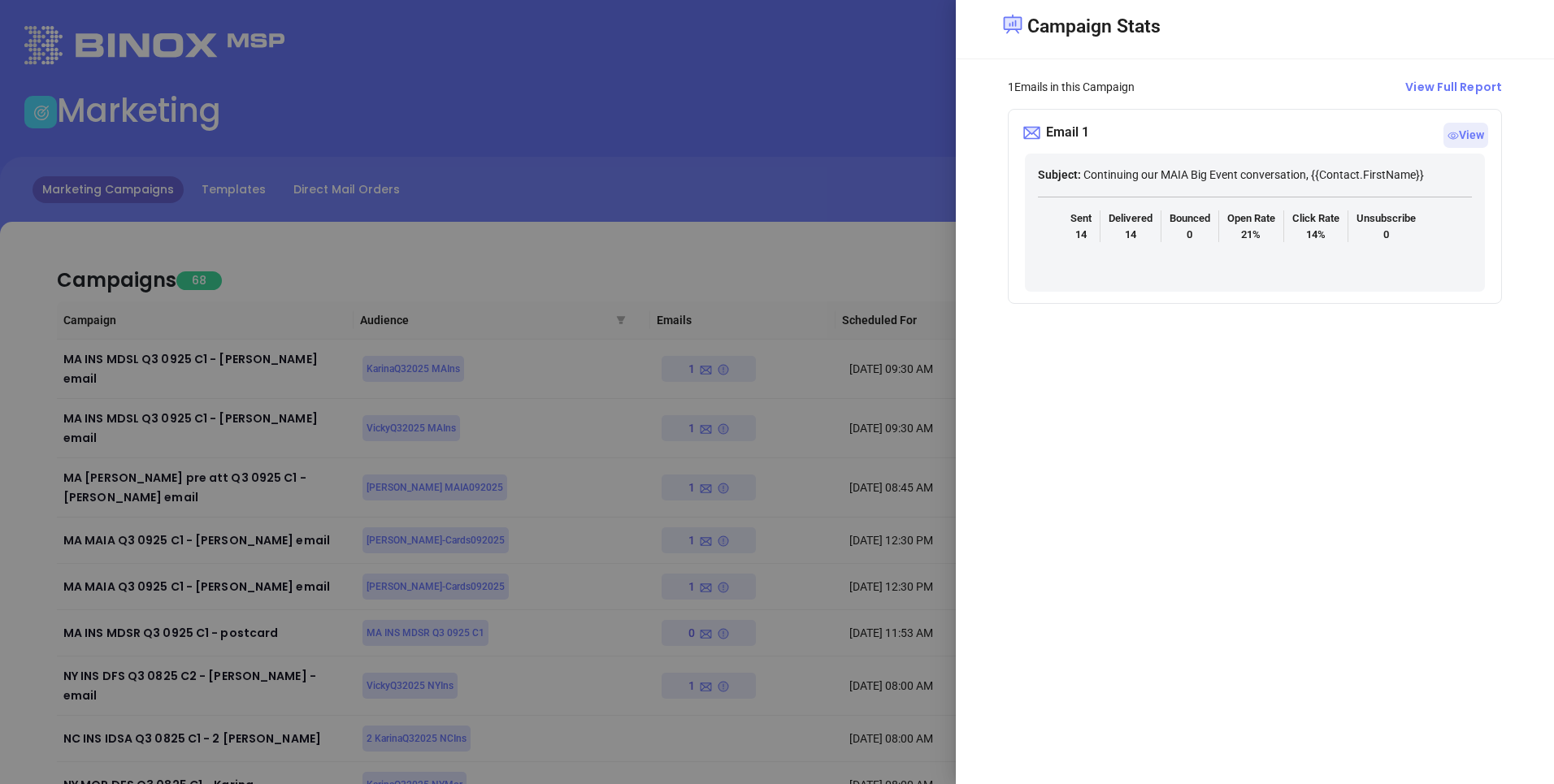
click at [743, 203] on div at bounding box center [777, 392] width 1554 height 784
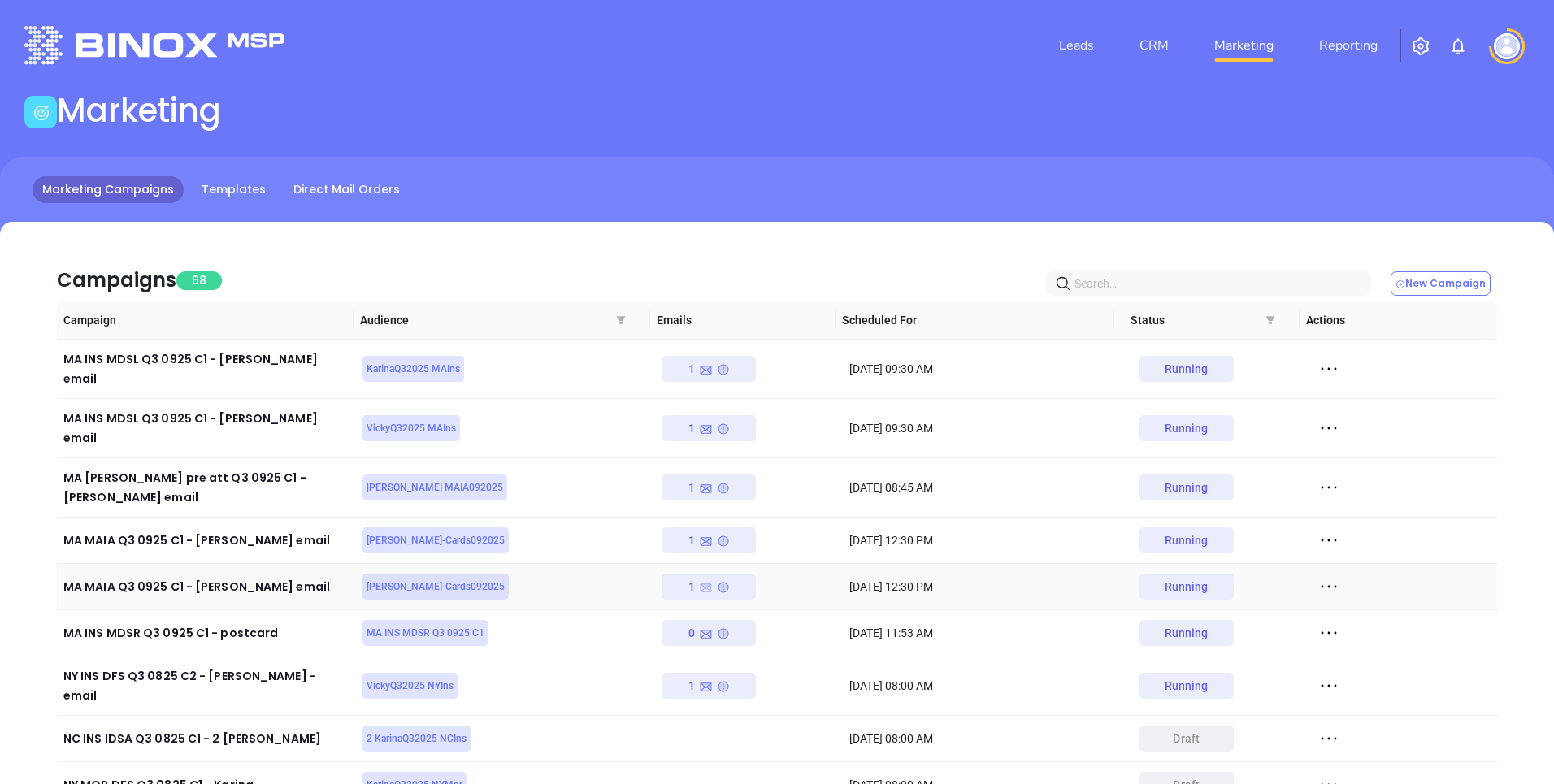
click at [701, 584] on icon at bounding box center [706, 588] width 12 height 9
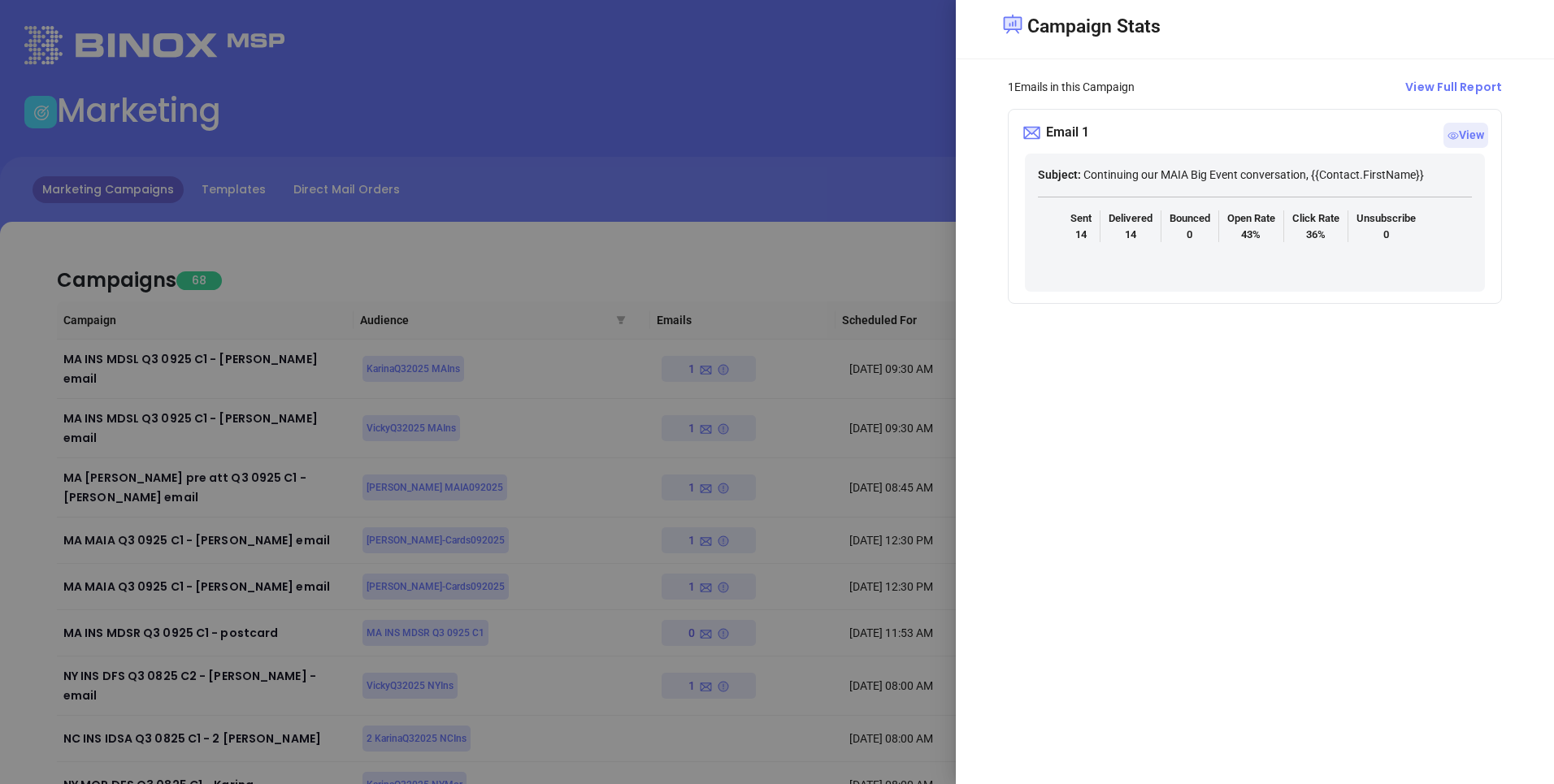
click at [766, 182] on div at bounding box center [777, 392] width 1554 height 784
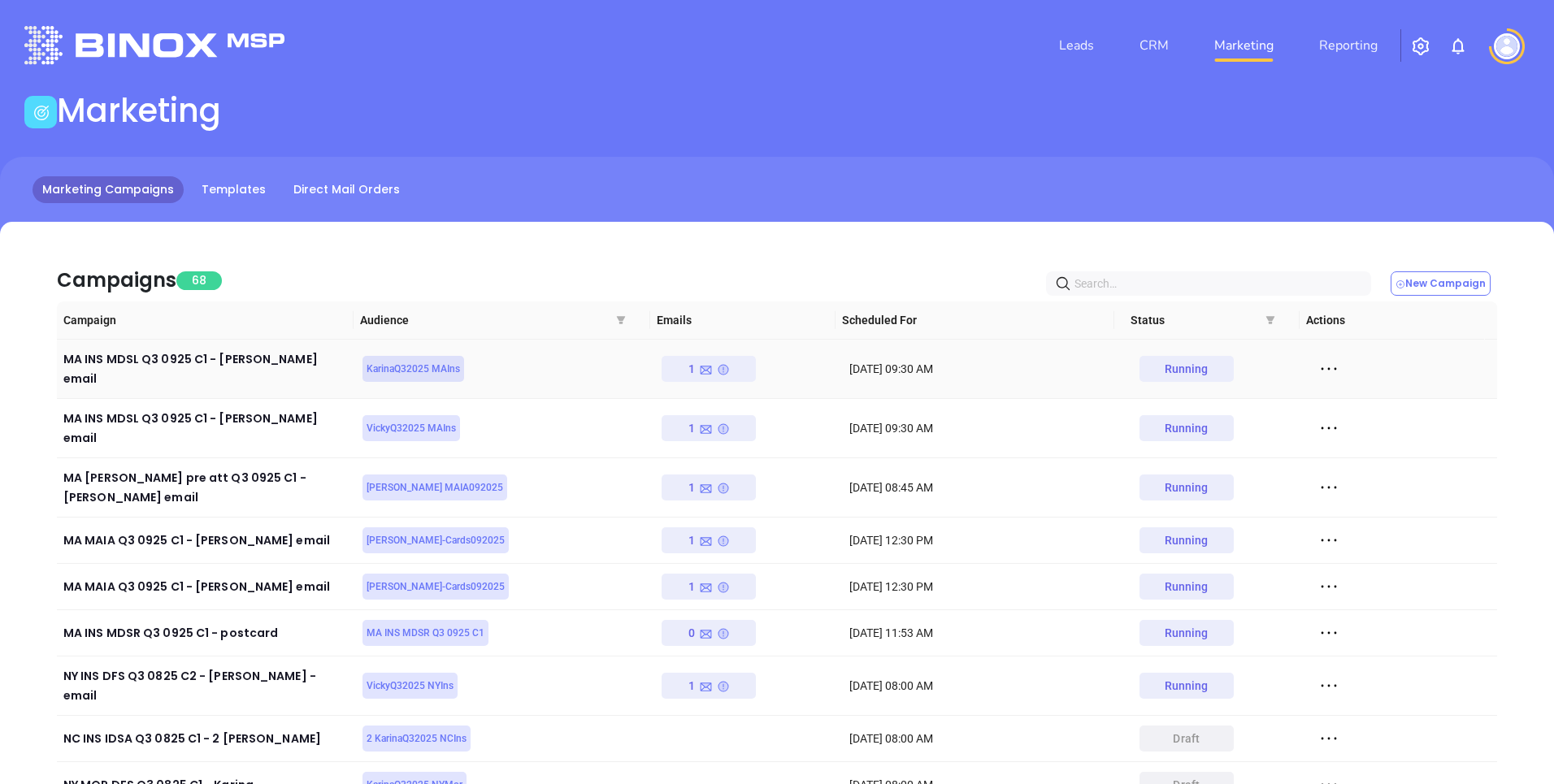
click at [712, 371] on div "1" at bounding box center [710, 369] width 41 height 26
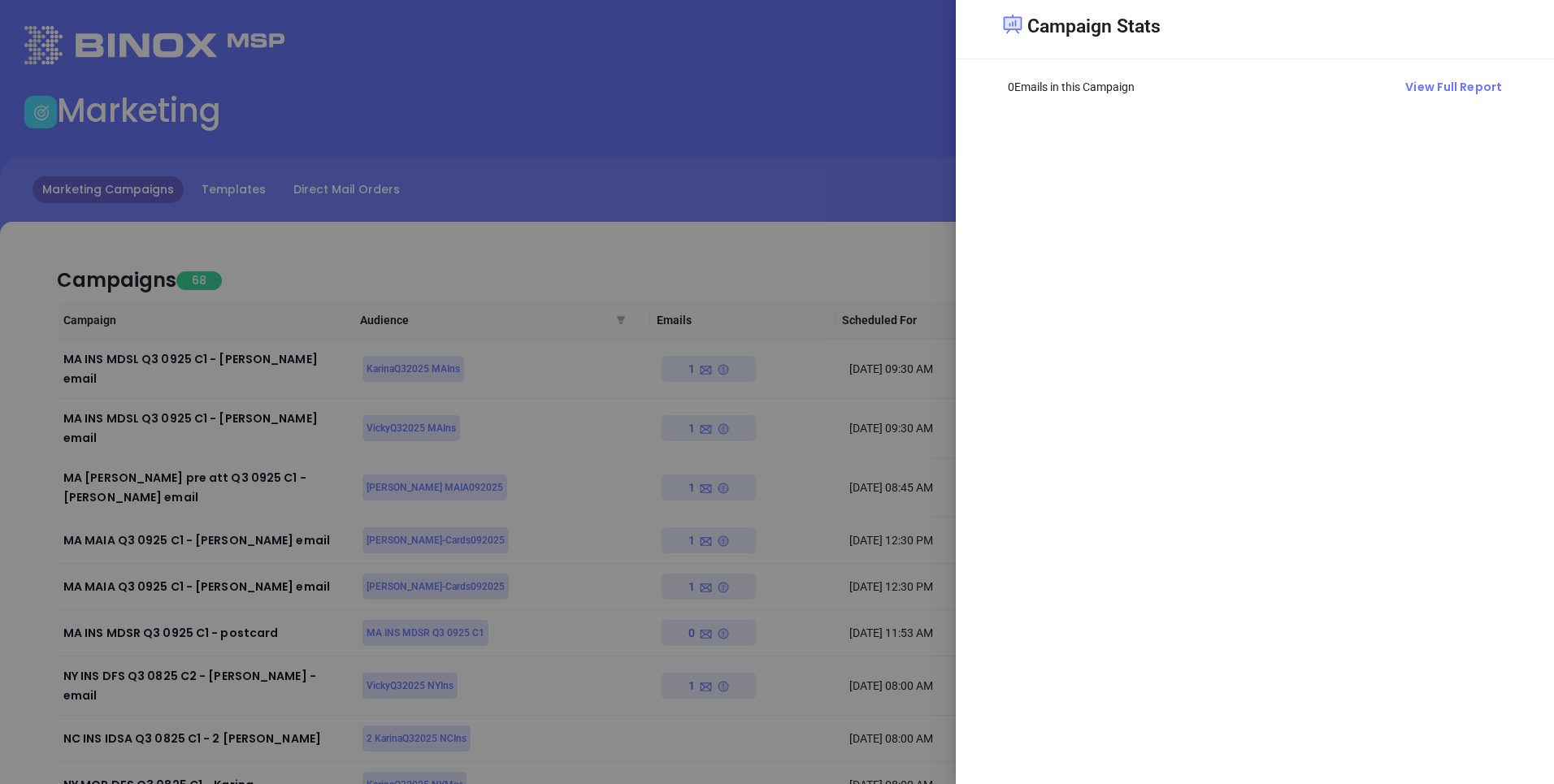
click at [765, 222] on div at bounding box center [777, 392] width 1554 height 784
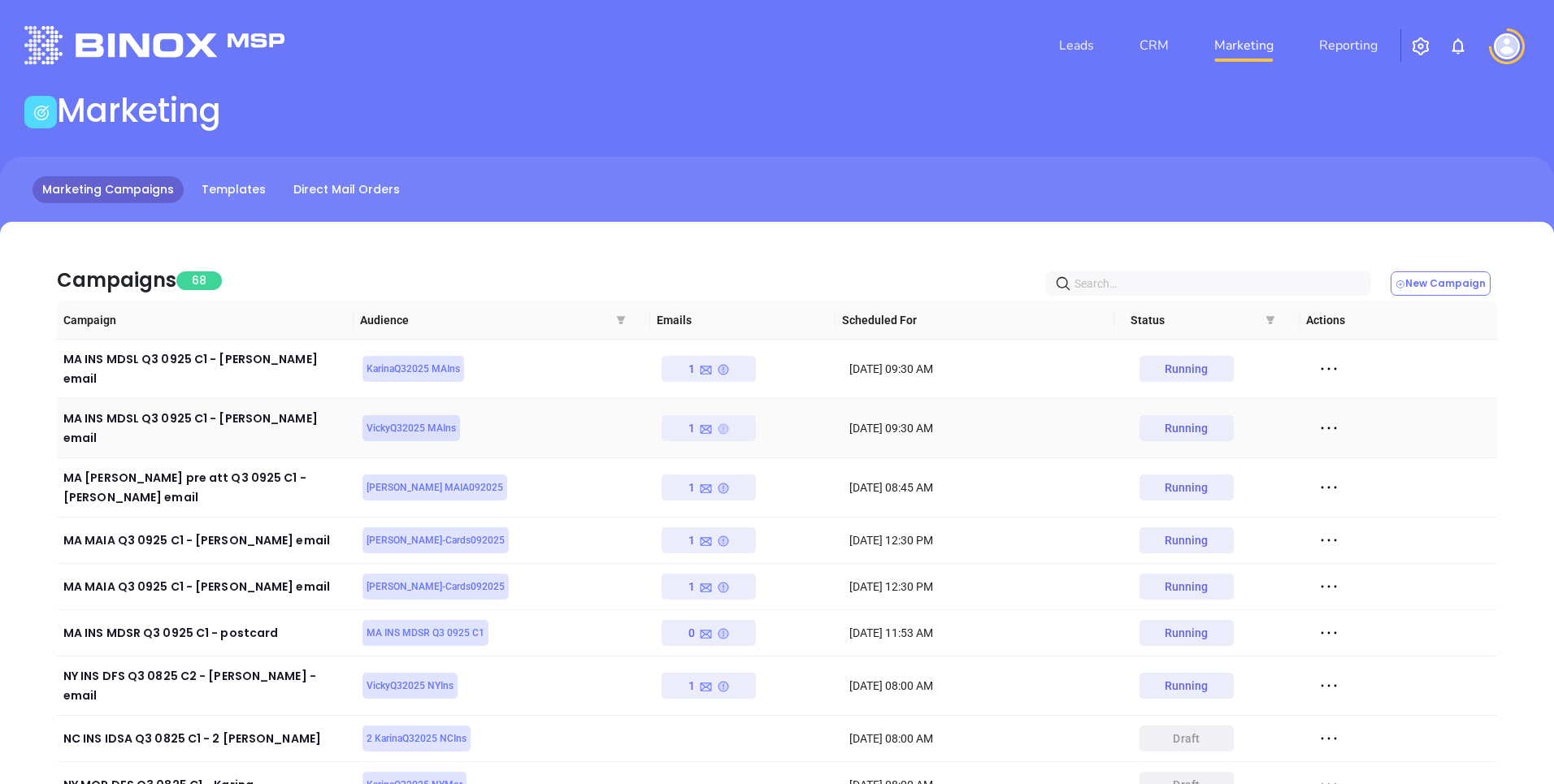
click at [718, 424] on icon at bounding box center [723, 430] width 11 height 11
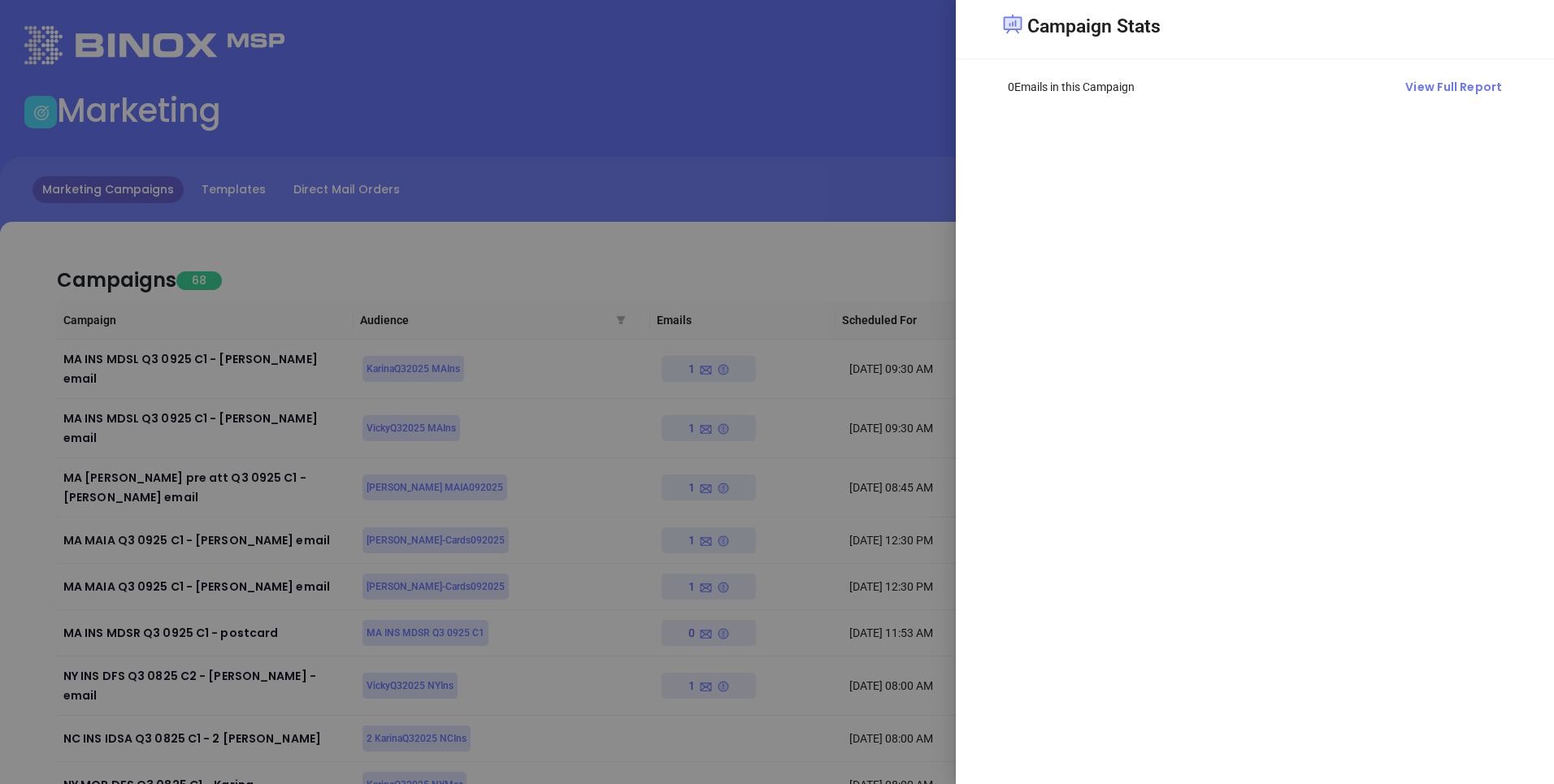
click at [730, 181] on div at bounding box center [777, 392] width 1554 height 784
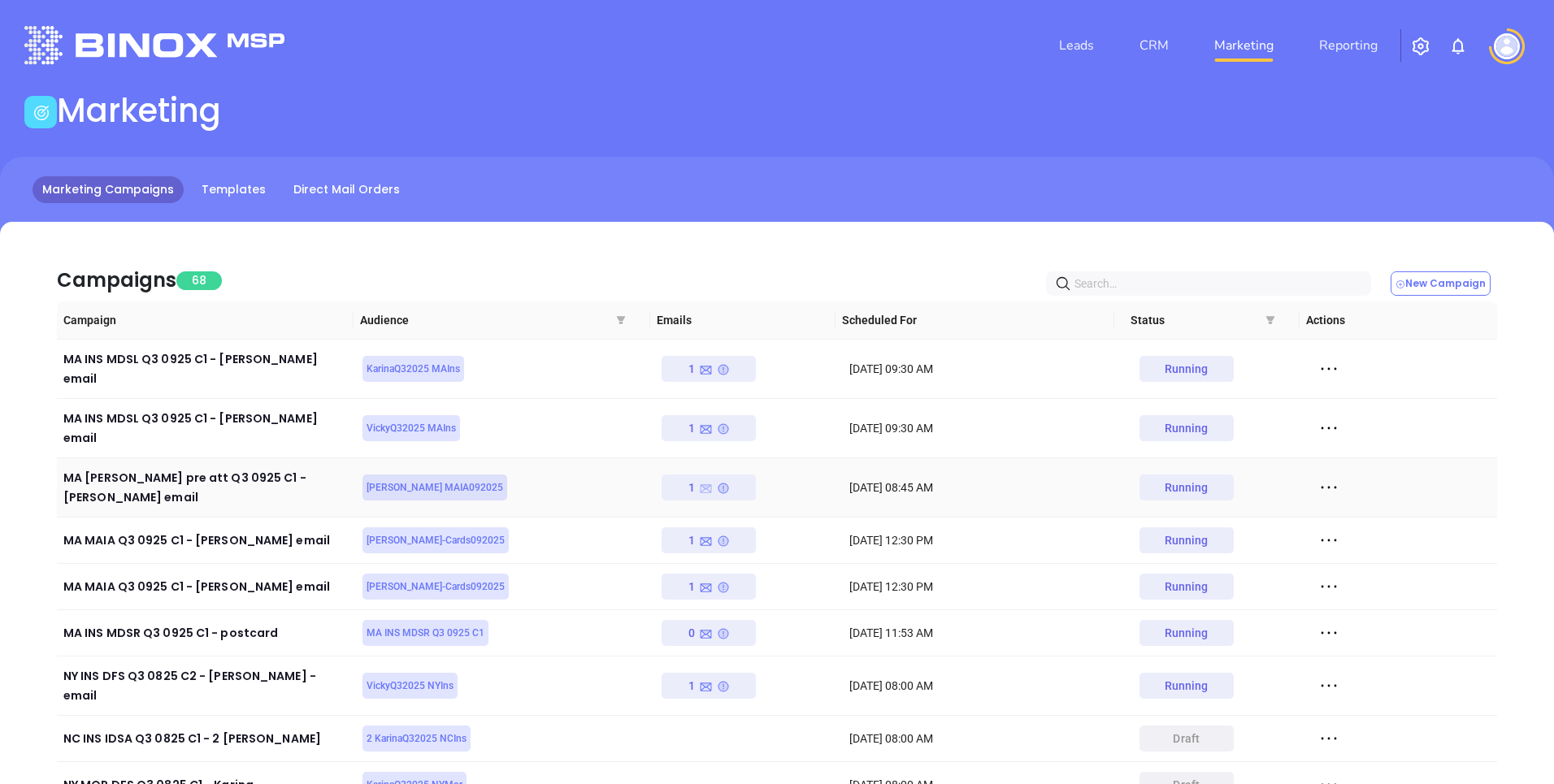
click at [705, 485] on icon at bounding box center [706, 489] width 12 height 9
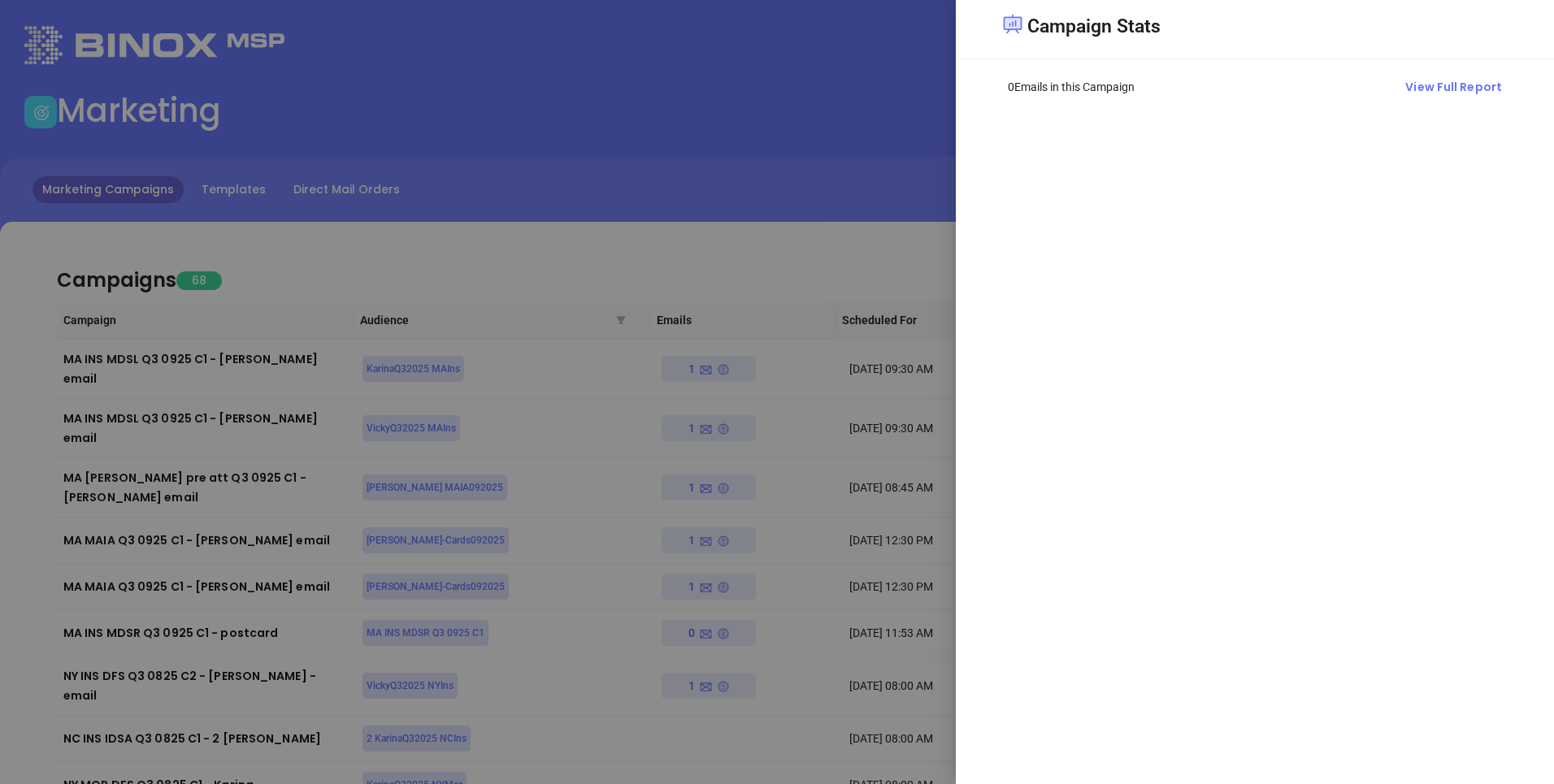
click at [729, 199] on div at bounding box center [777, 392] width 1554 height 784
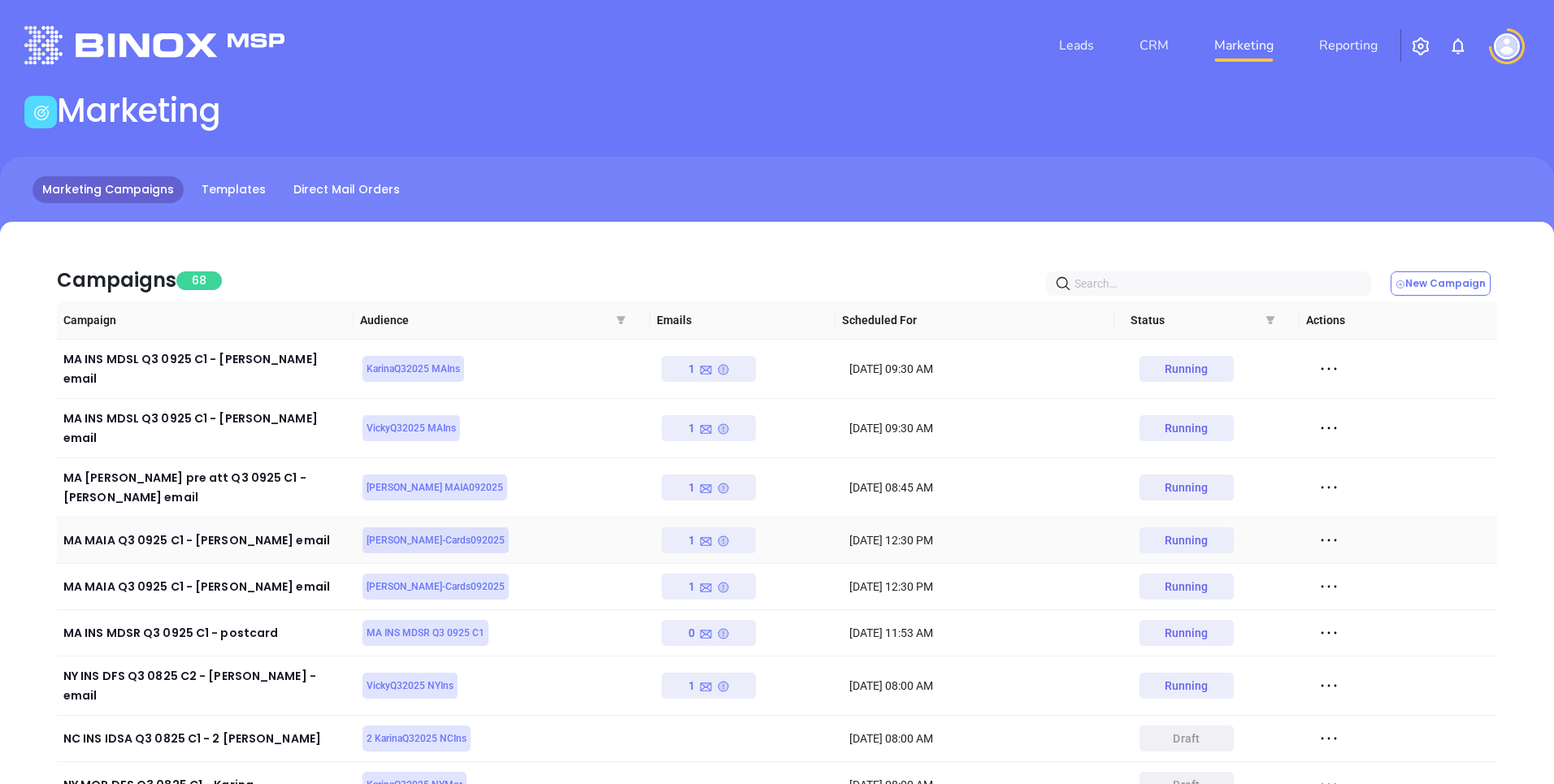
click at [704, 528] on div "1" at bounding box center [710, 540] width 41 height 26
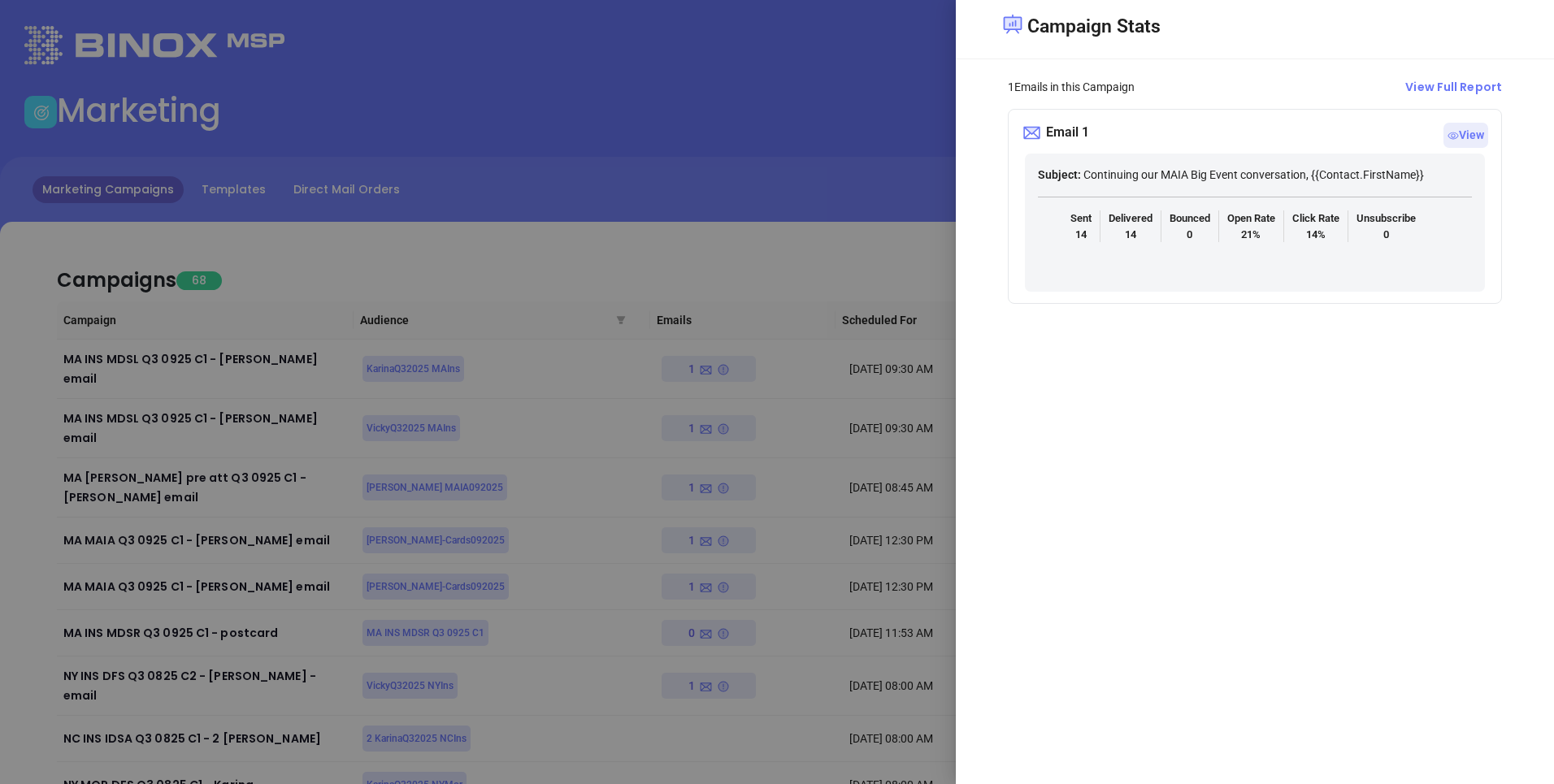
click at [789, 211] on div at bounding box center [777, 392] width 1554 height 784
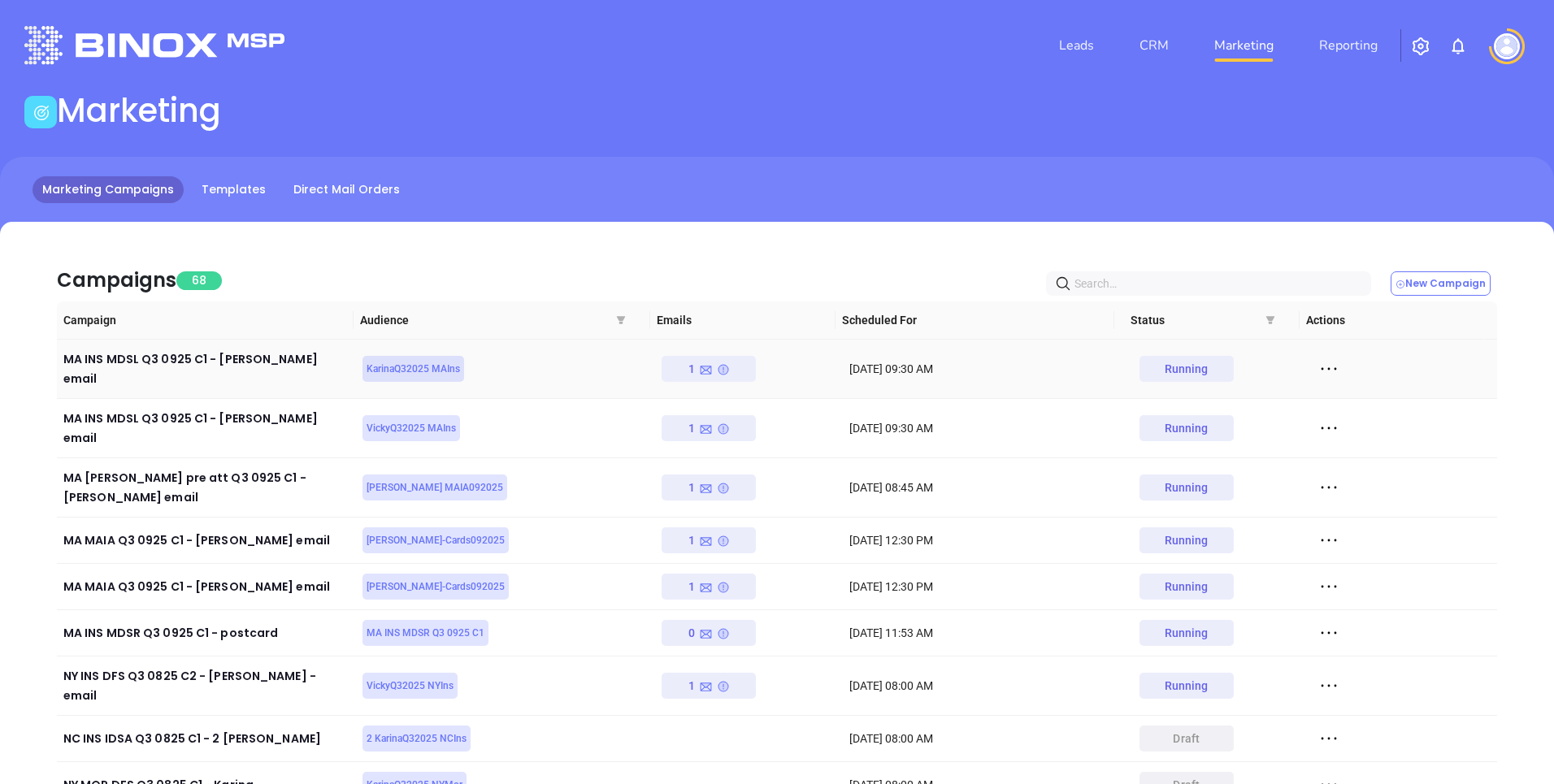
click at [1323, 362] on icon at bounding box center [1328, 369] width 24 height 24
click at [1338, 428] on div "View" at bounding box center [1393, 422] width 147 height 18
click at [699, 581] on icon at bounding box center [705, 587] width 13 height 13
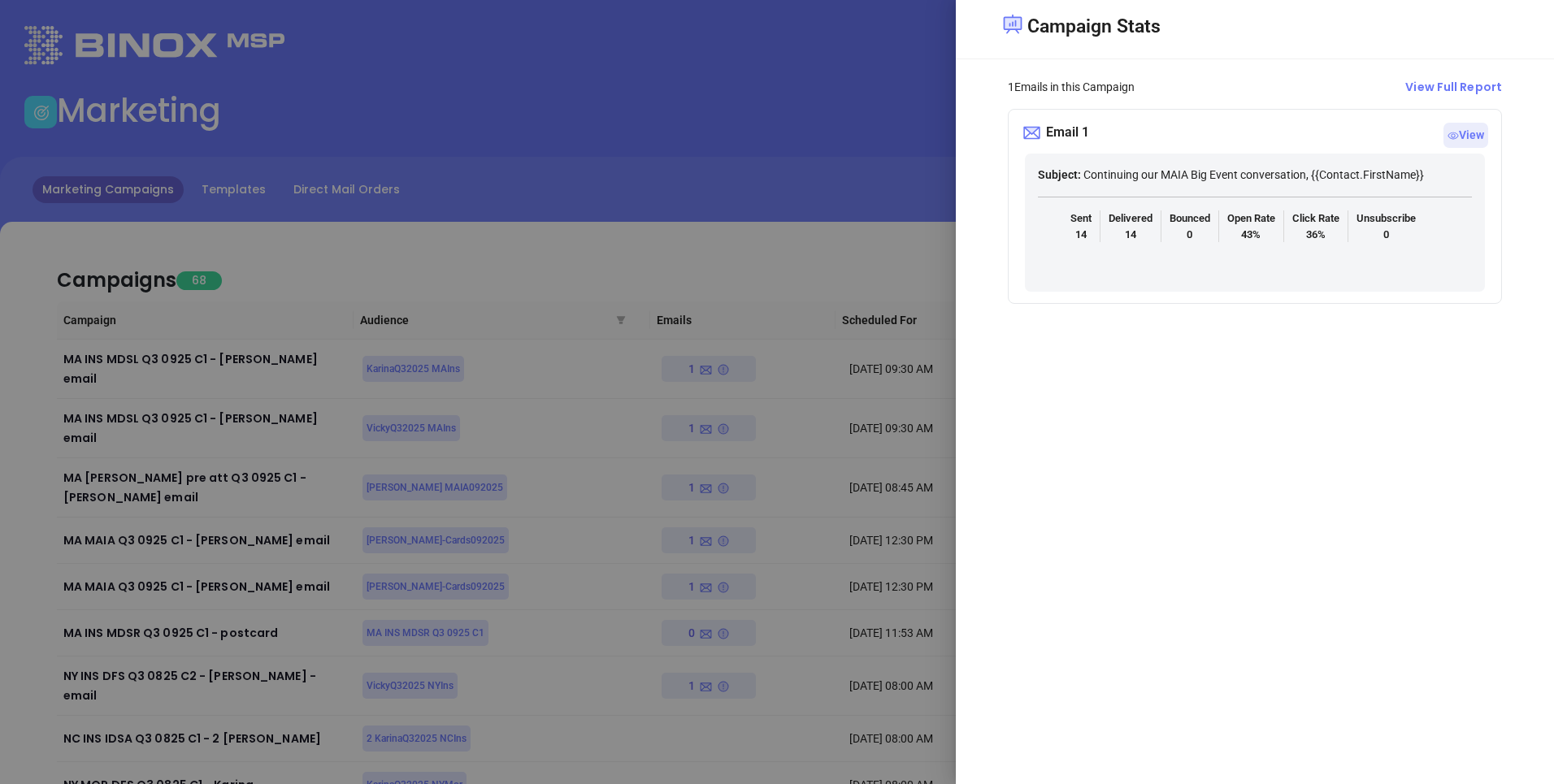
click at [808, 165] on div at bounding box center [777, 392] width 1554 height 784
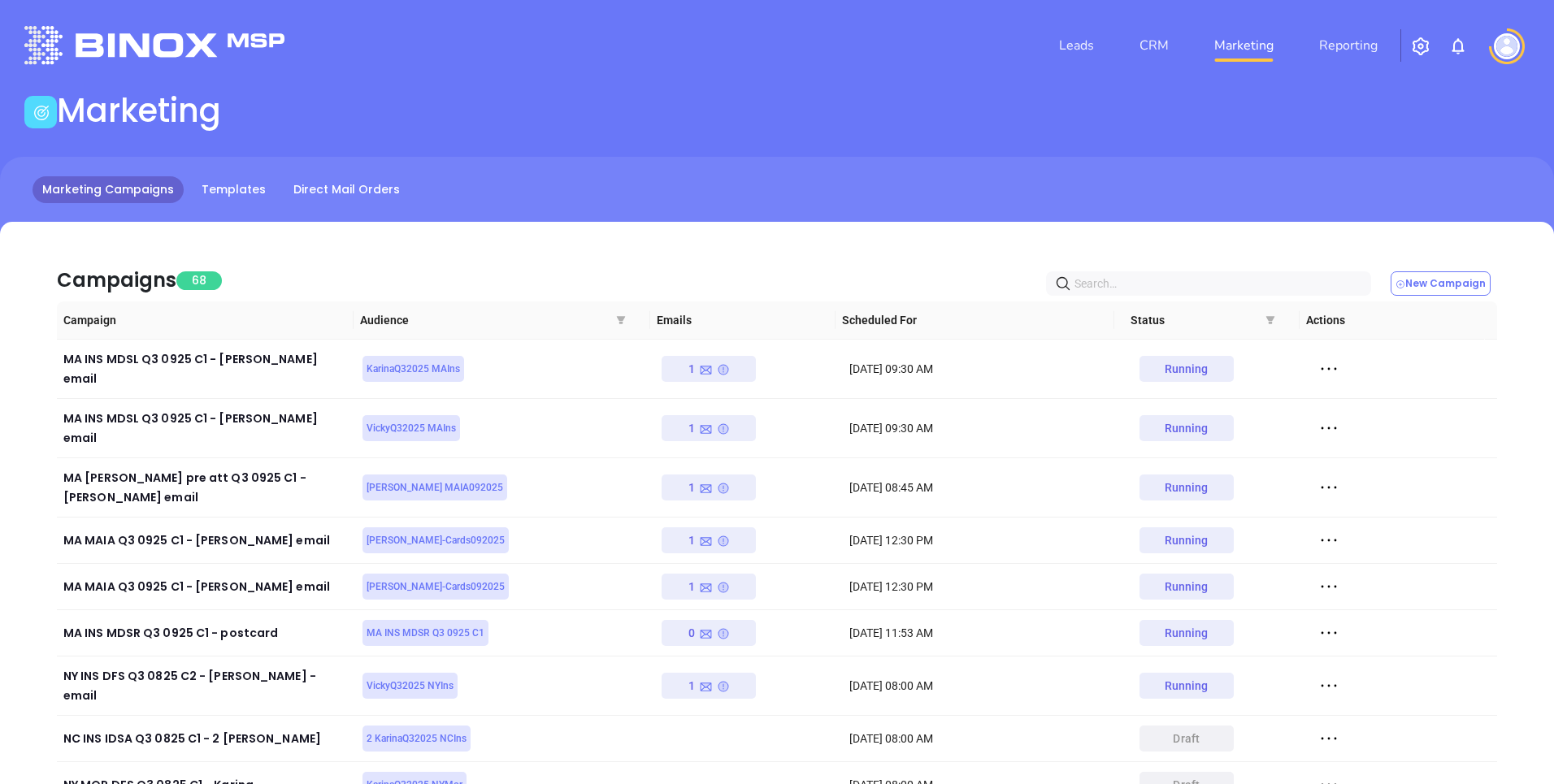
click at [976, 153] on main "Marketing Marketing Campaigns Templates Direct Mail Orders Campaigns 68 New Cam…" at bounding box center [777, 507] width 1554 height 833
click at [1317, 360] on icon at bounding box center [1328, 369] width 24 height 24
click at [1345, 416] on div "View" at bounding box center [1393, 422] width 147 height 18
click at [771, 233] on div "Campaigns 68 New Campaign Campaign Audience Emails Scheduled For Status Actions…" at bounding box center [777, 573] width 1554 height 701
click at [719, 366] on icon at bounding box center [723, 370] width 10 height 10
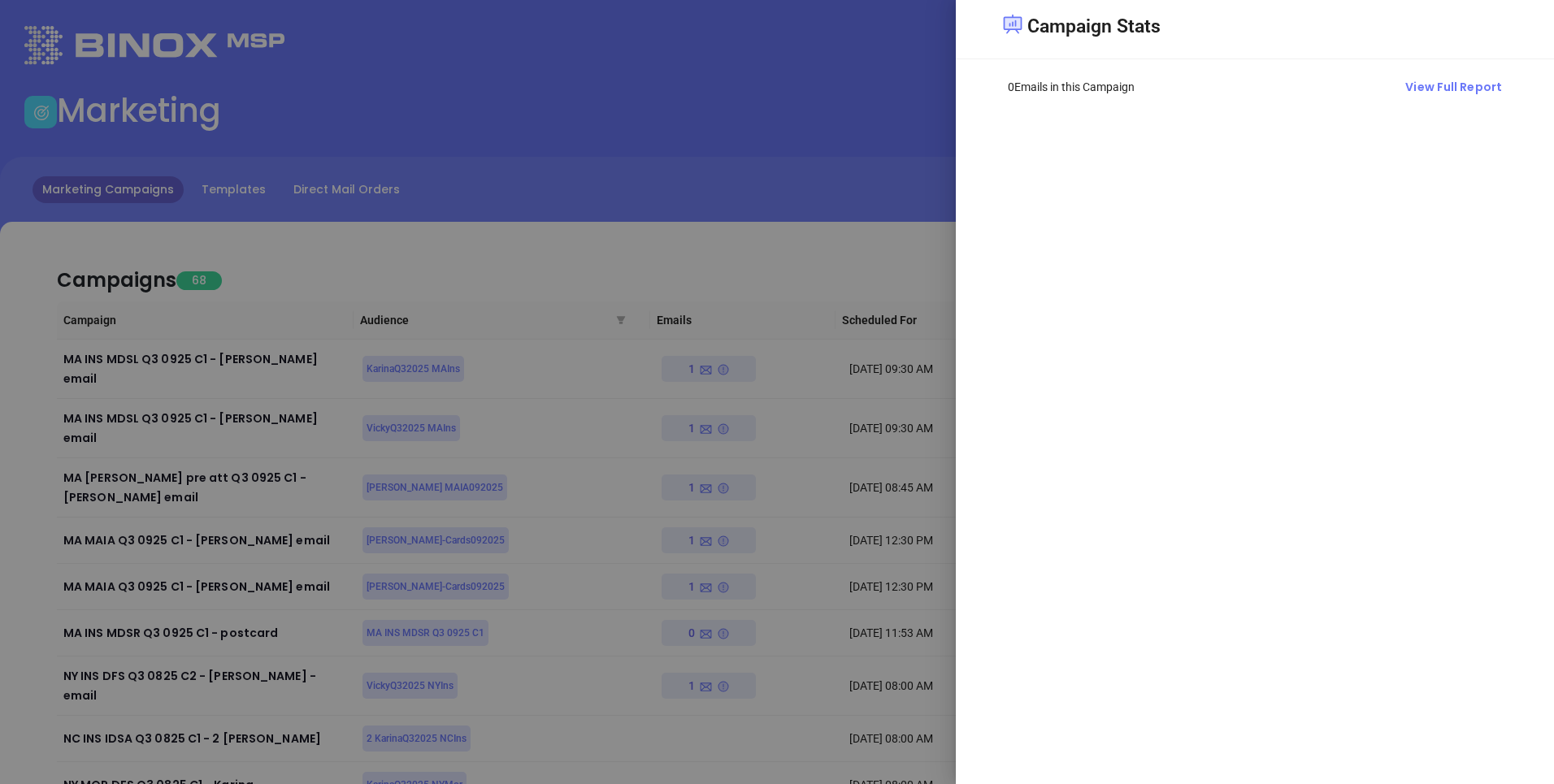
click at [842, 230] on div at bounding box center [777, 392] width 1554 height 784
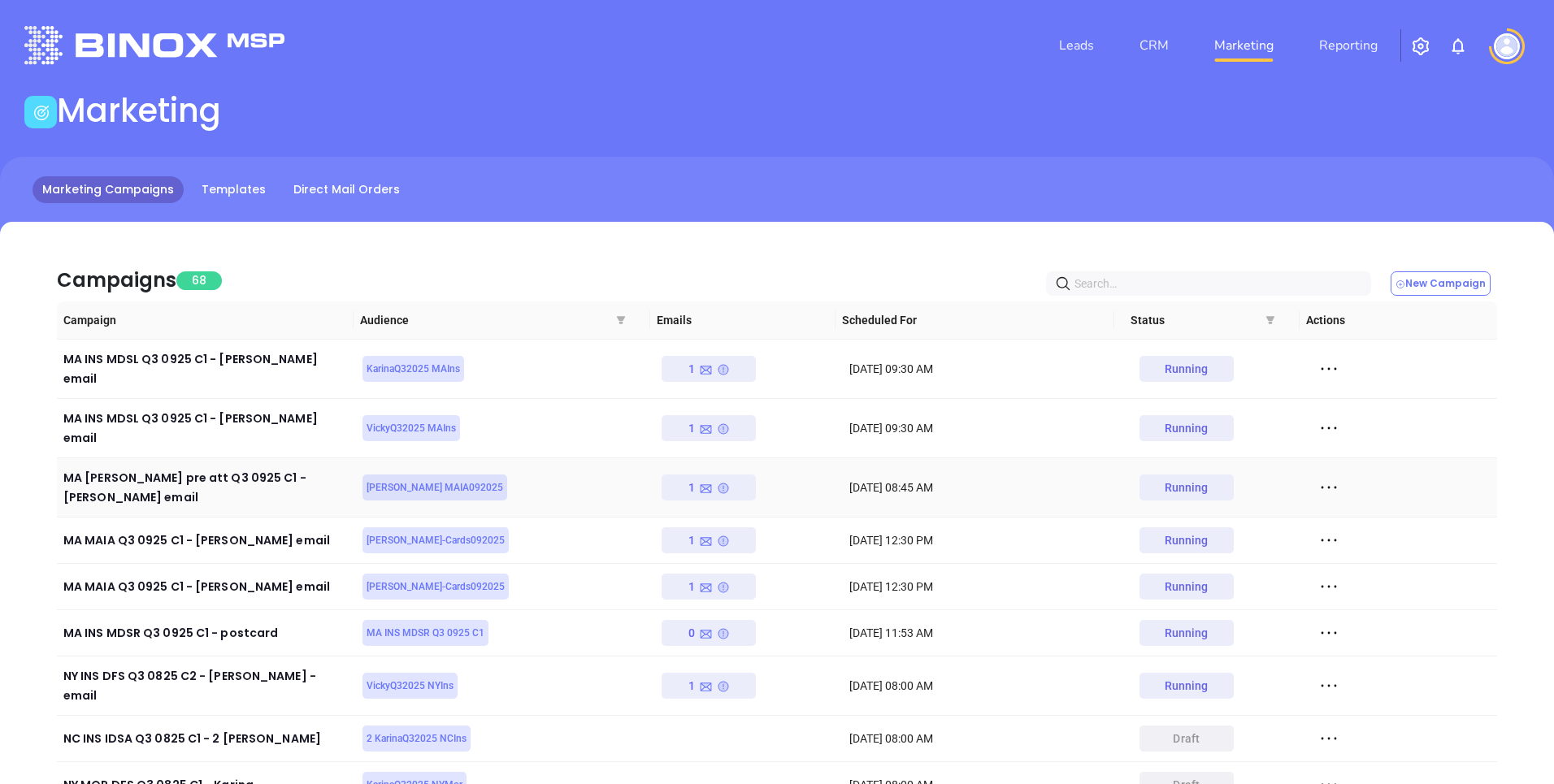
click at [894, 478] on div "[DATE] 08:45 AM" at bounding box center [983, 487] width 267 height 18
click at [880, 269] on div "Campaigns 68 New Campaign" at bounding box center [777, 273] width 1441 height 55
click at [1317, 365] on icon at bounding box center [1328, 369] width 24 height 24
click at [1348, 421] on div "View" at bounding box center [1393, 422] width 147 height 18
